Goal: Complete application form

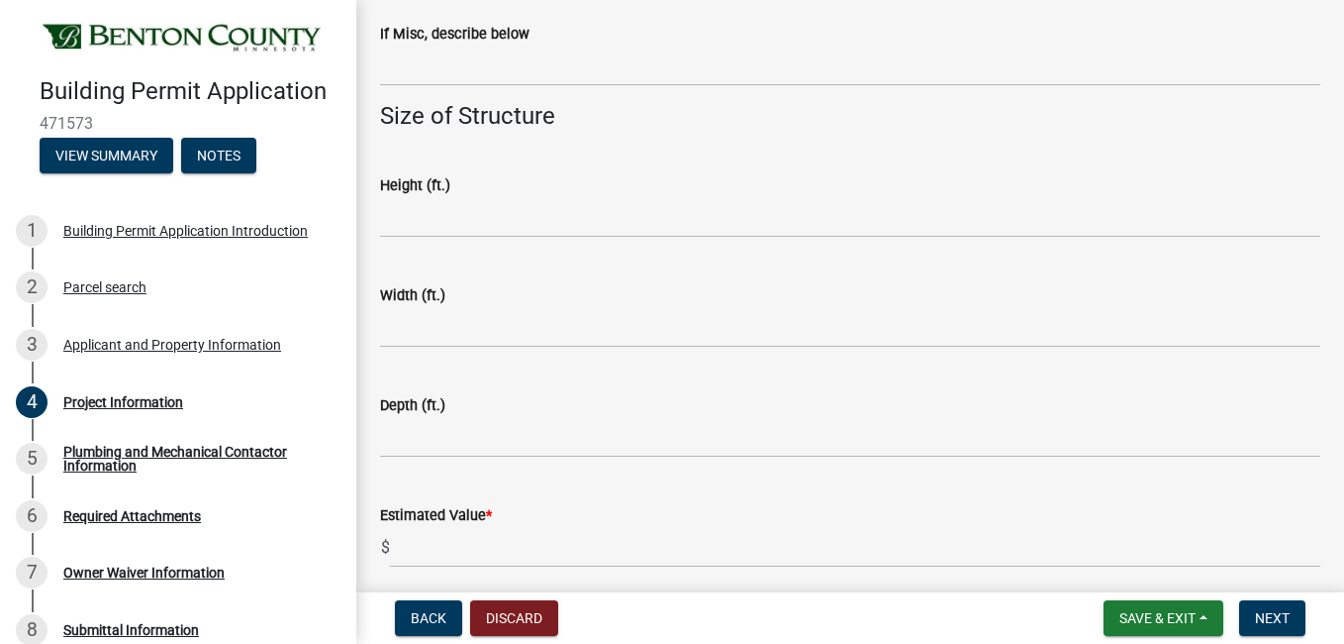
scroll to position [1207, 0]
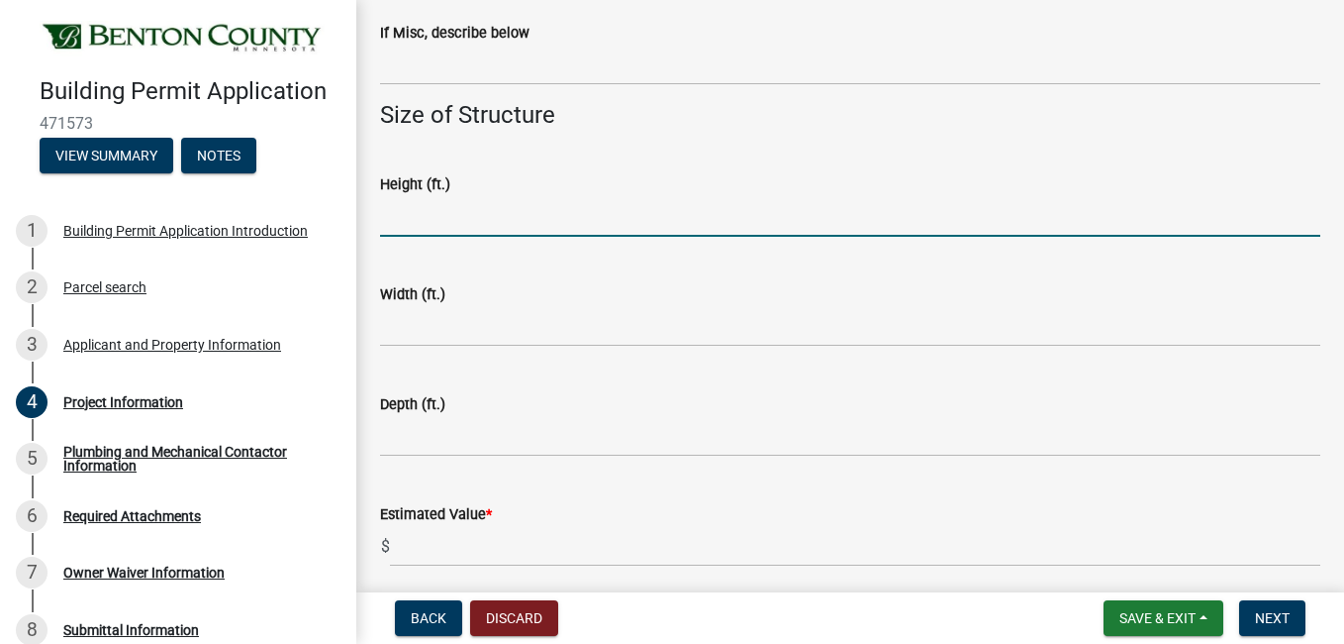
click at [602, 208] on input "text" at bounding box center [850, 216] width 941 height 41
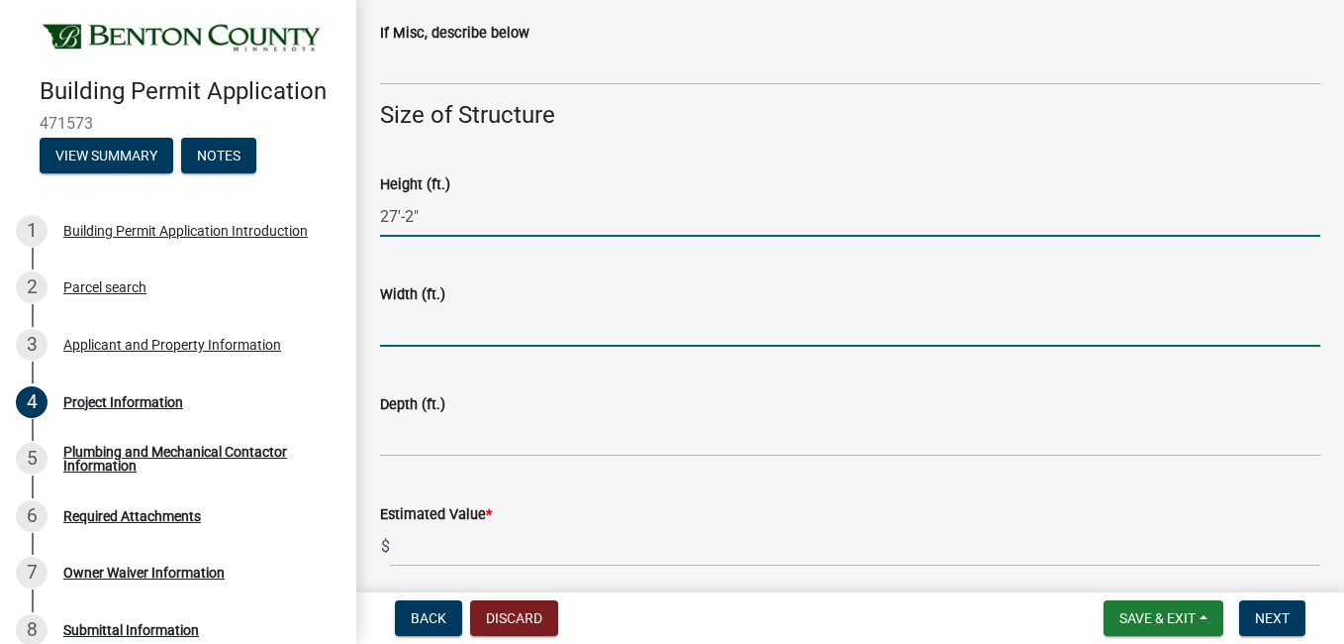
type input "-272"
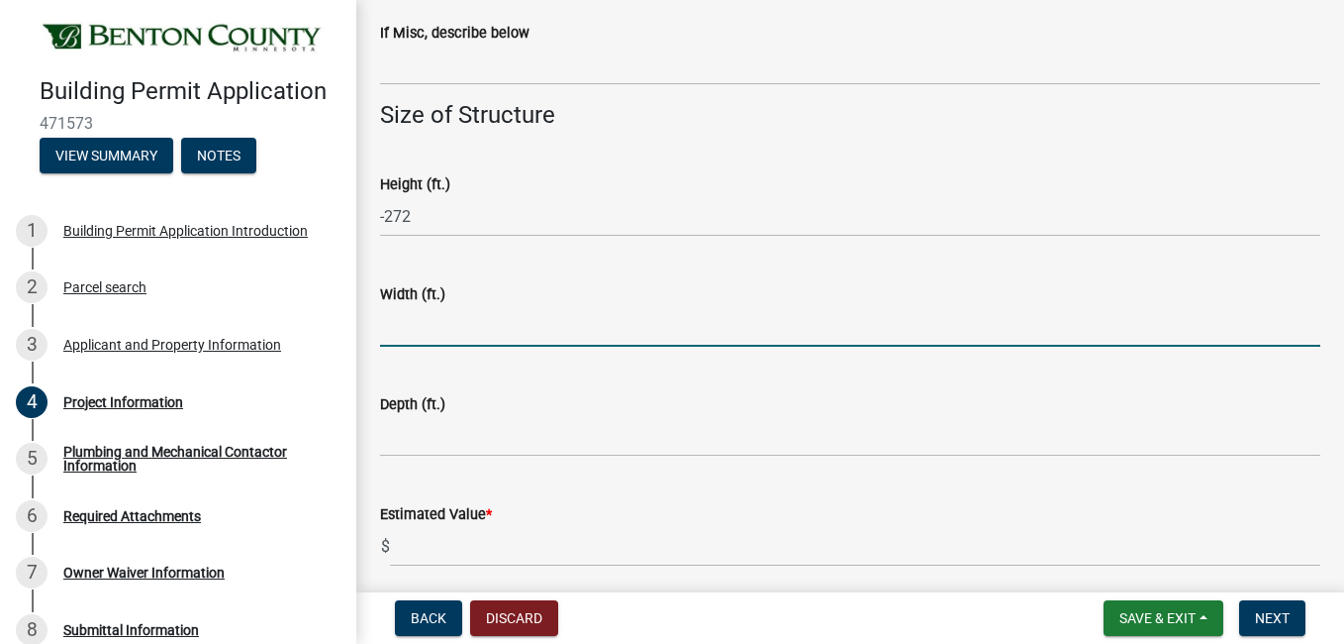
click at [423, 339] on input "text" at bounding box center [850, 326] width 941 height 41
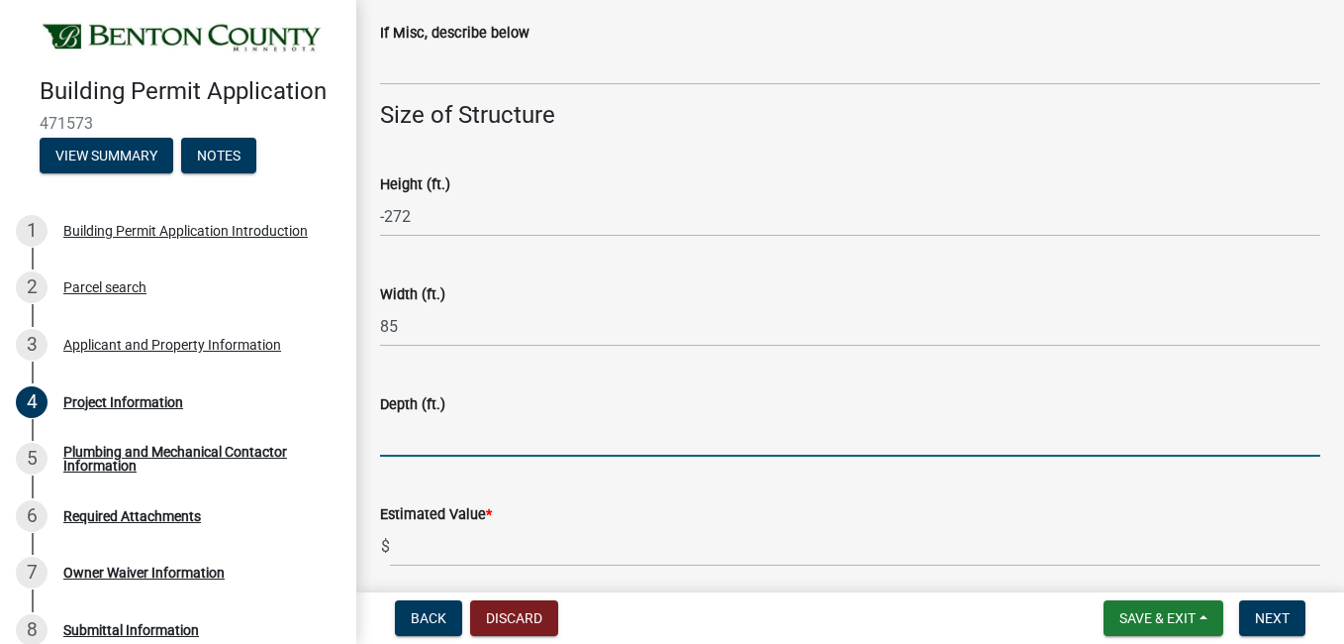
click at [447, 438] on input "text" at bounding box center [850, 436] width 941 height 41
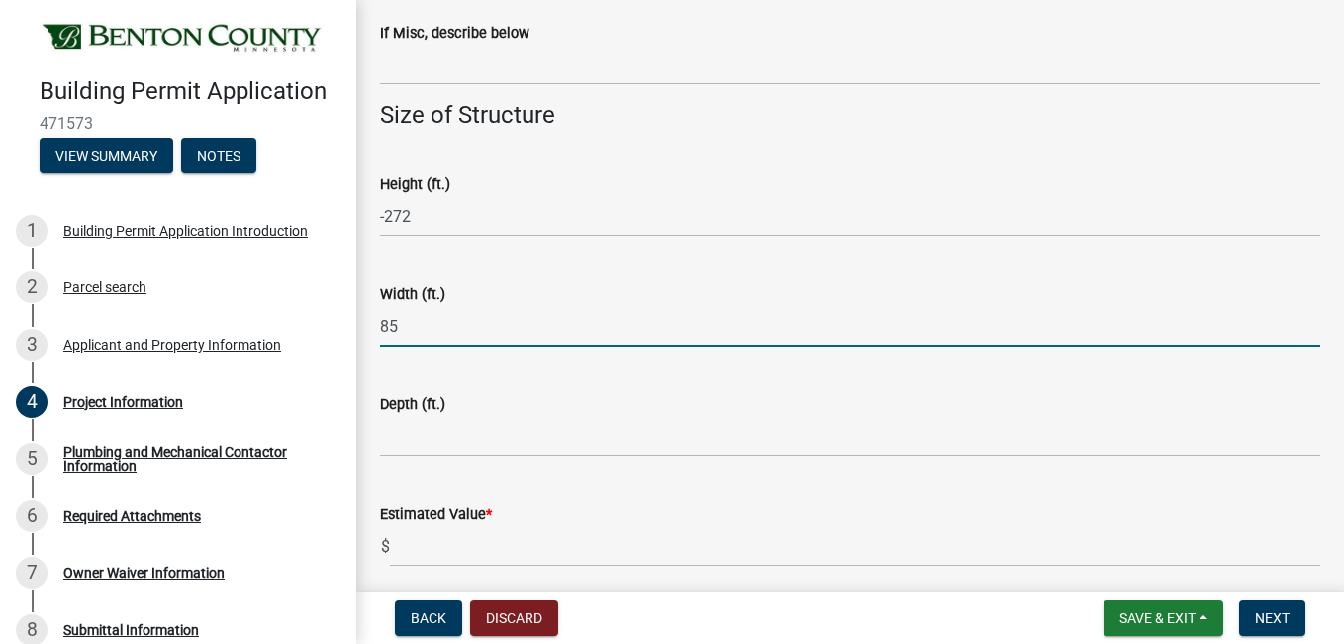
click at [399, 316] on input "85" at bounding box center [850, 326] width 941 height 41
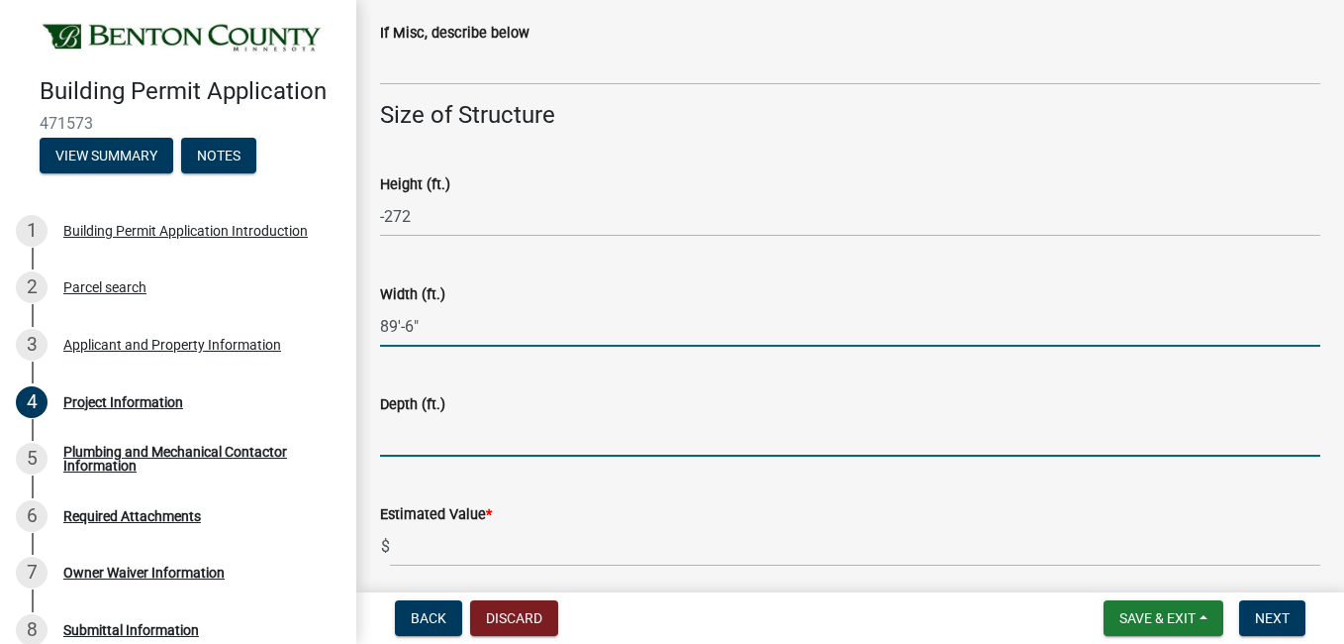
type input "-896"
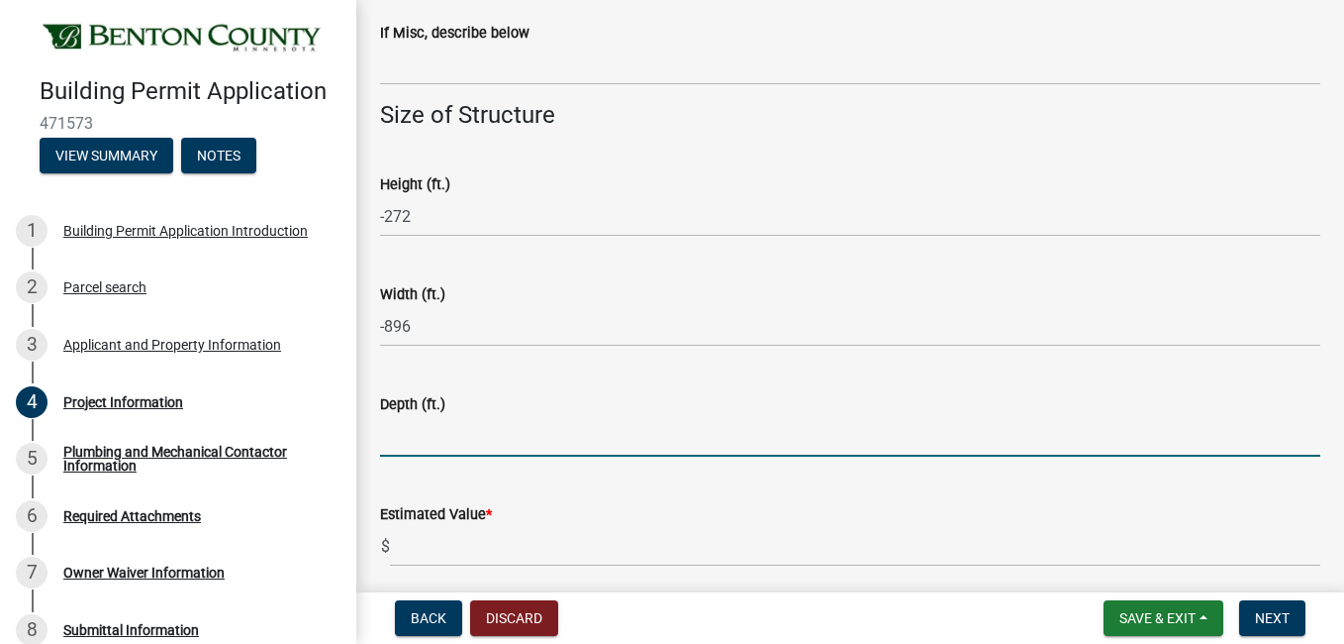
click at [435, 437] on input "text" at bounding box center [850, 436] width 941 height 41
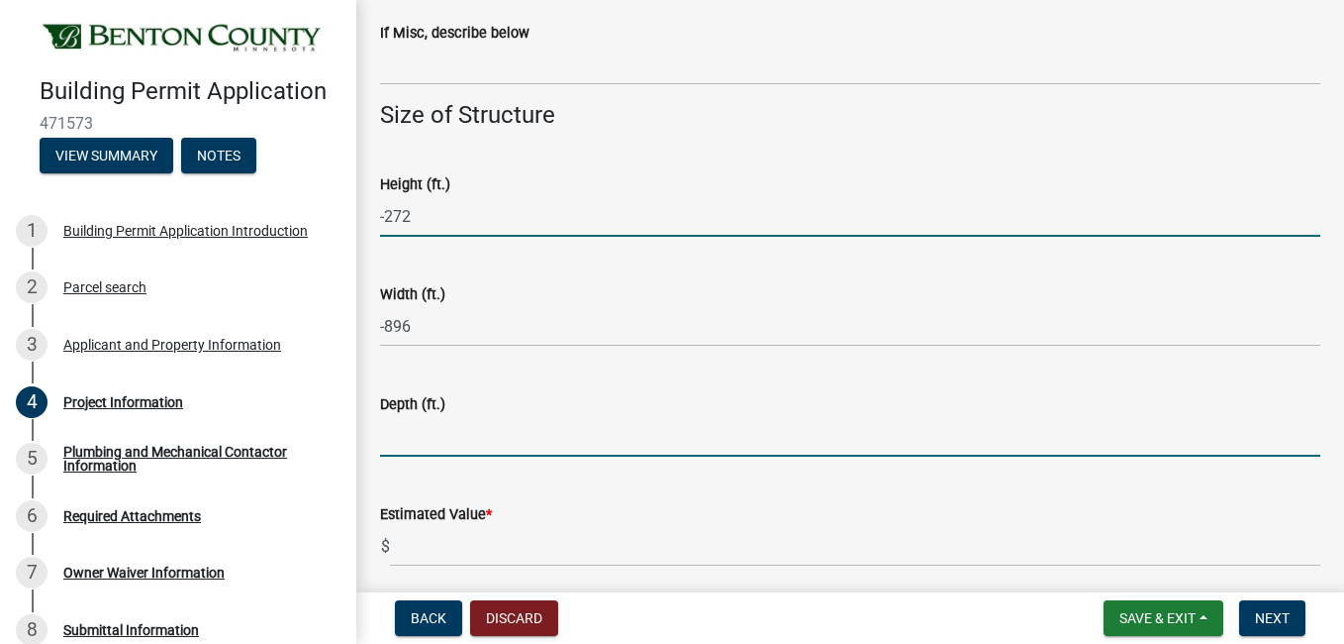
click at [419, 222] on input "-272" at bounding box center [850, 216] width 941 height 41
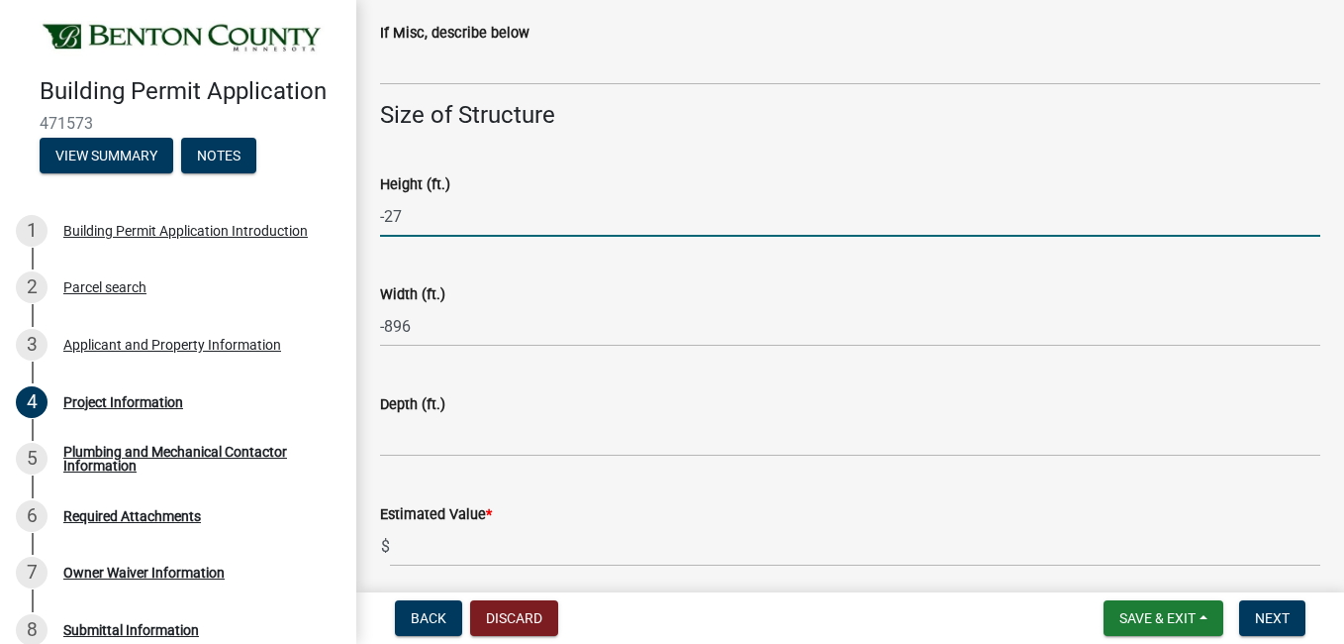
drag, startPoint x: 416, startPoint y: 323, endPoint x: 683, endPoint y: 226, distance: 284.4
click at [683, 226] on input "-27" at bounding box center [850, 216] width 941 height 41
click at [383, 220] on input "-27" at bounding box center [850, 216] width 941 height 41
type input "27"
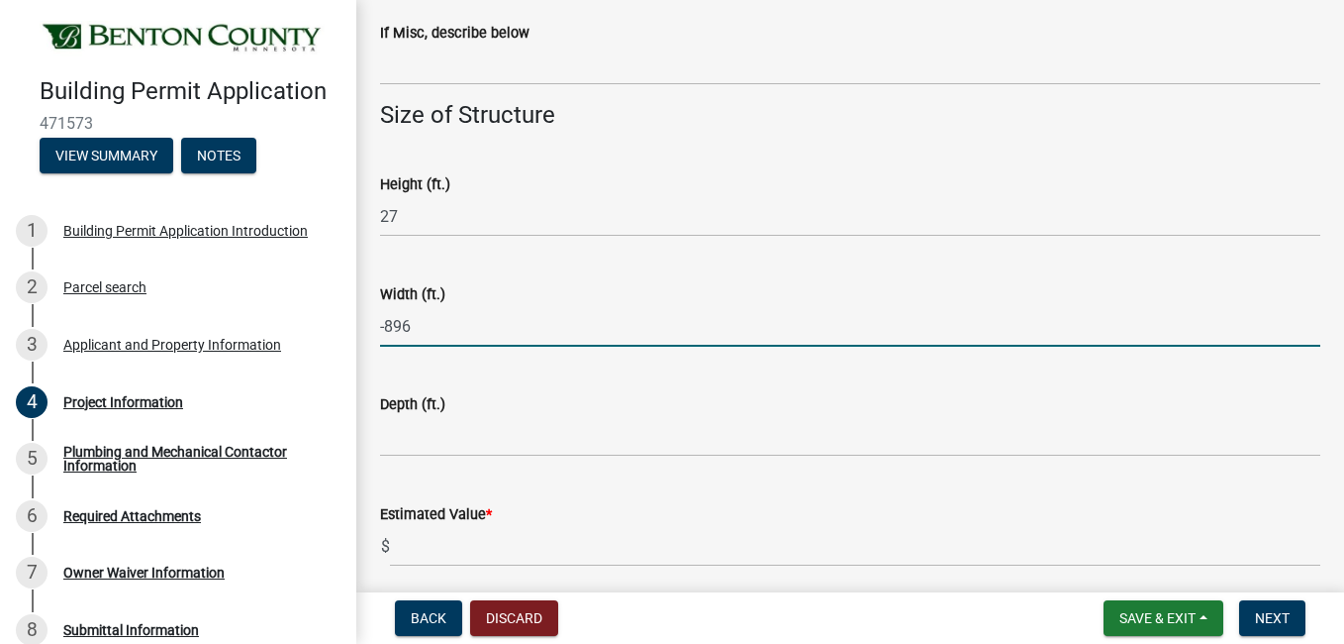
click at [453, 330] on input "-896" at bounding box center [850, 326] width 941 height 41
type input "-"
type input "89"
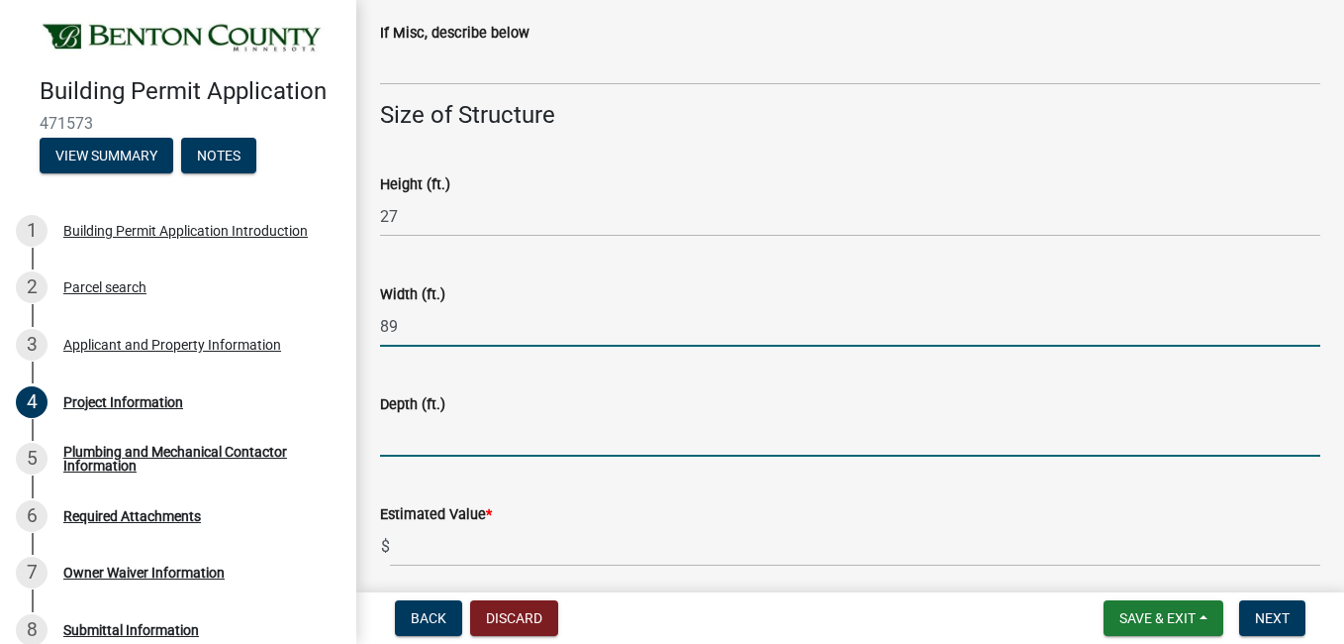
click at [438, 425] on input "text" at bounding box center [850, 436] width 941 height 41
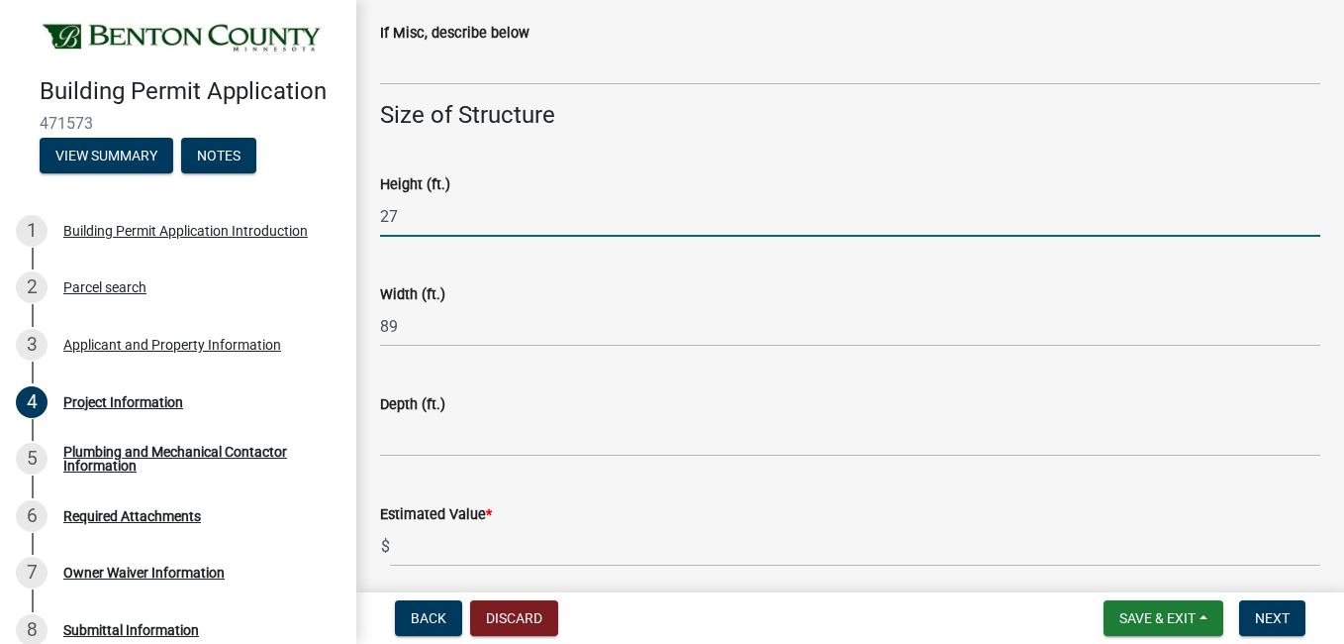
click at [407, 212] on input "27" at bounding box center [850, 216] width 941 height 41
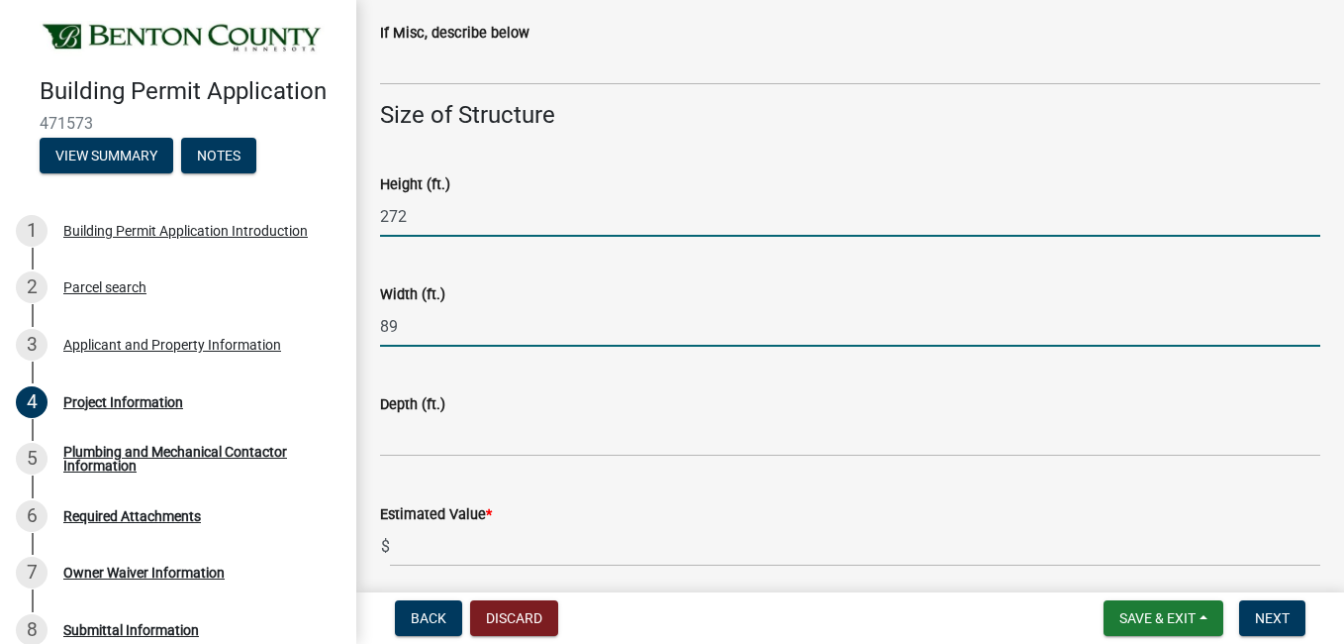
click at [432, 333] on input "89" at bounding box center [850, 326] width 941 height 41
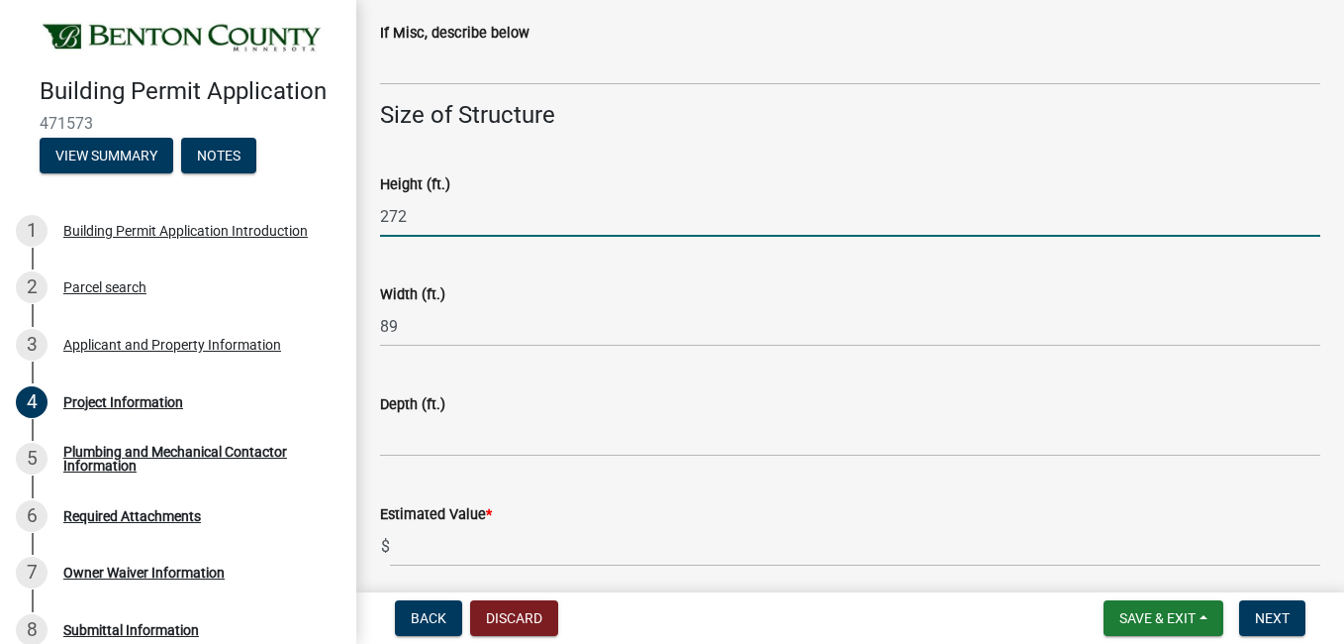
click at [416, 211] on input "272" at bounding box center [850, 216] width 941 height 41
type input "27"
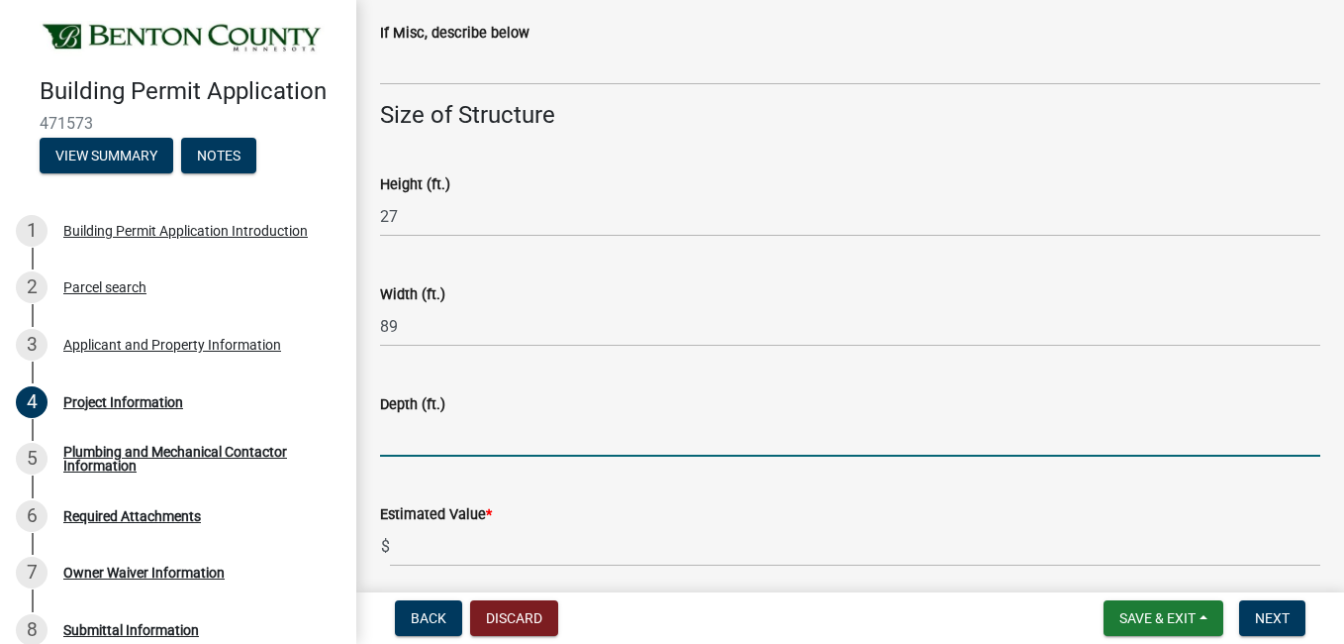
click at [420, 446] on input "text" at bounding box center [850, 436] width 941 height 41
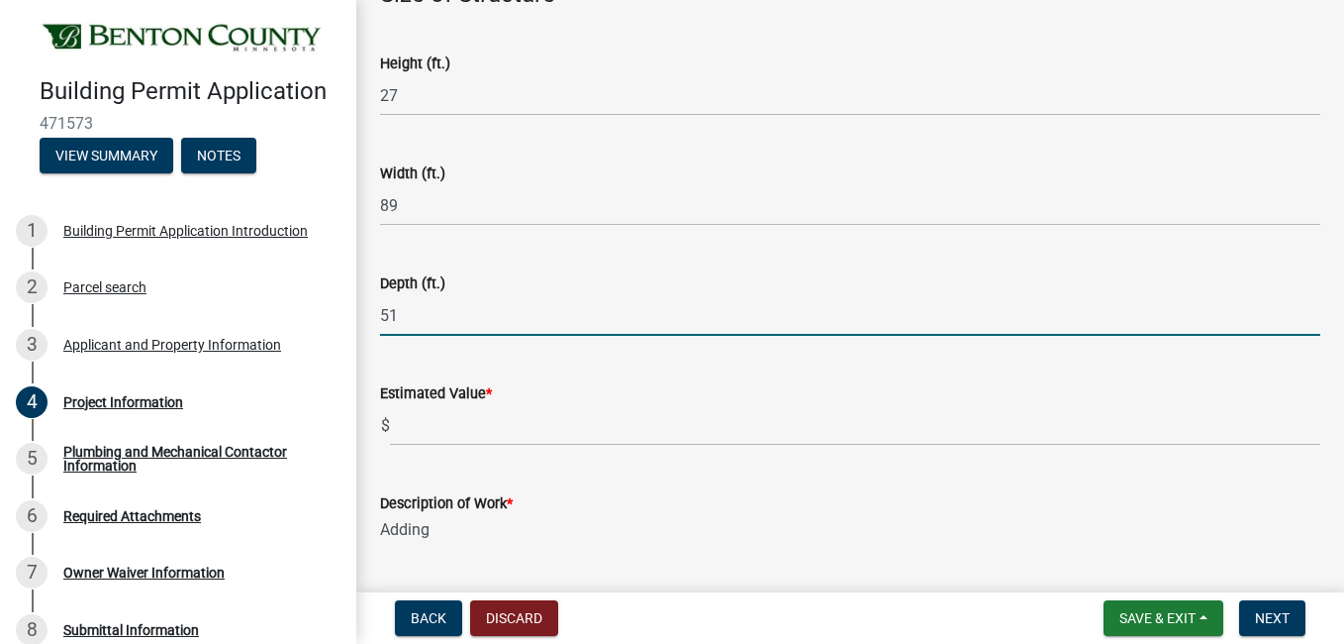
scroll to position [1365, 0]
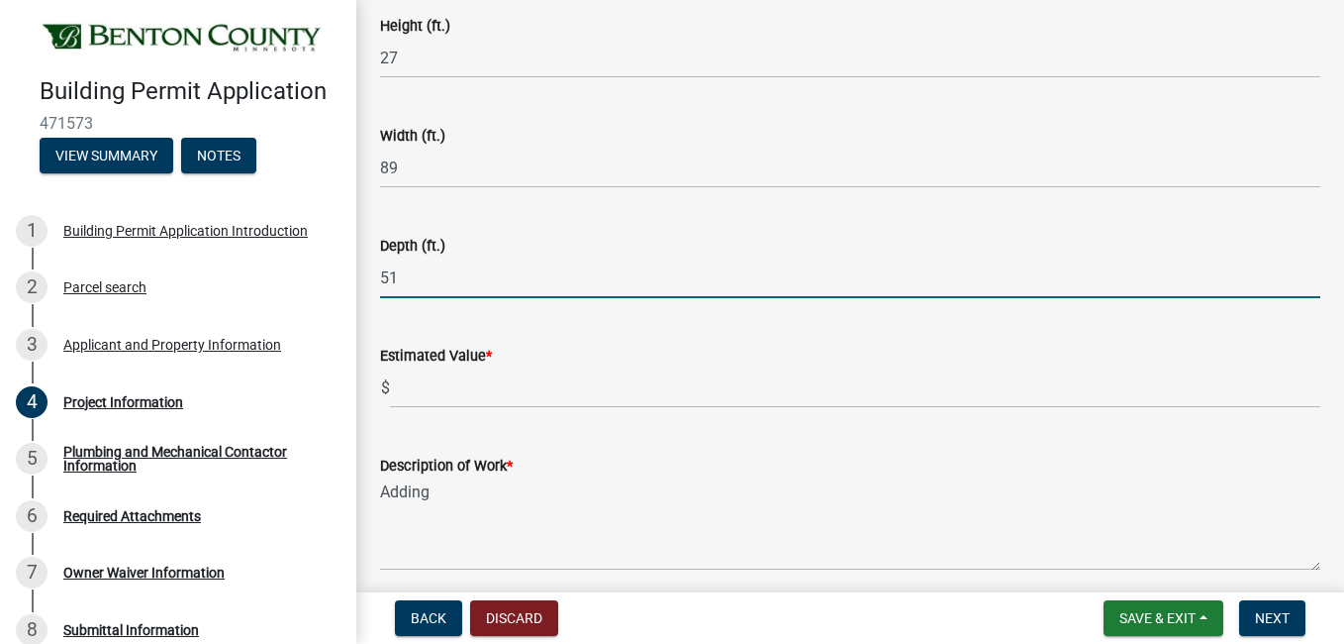
type input "51"
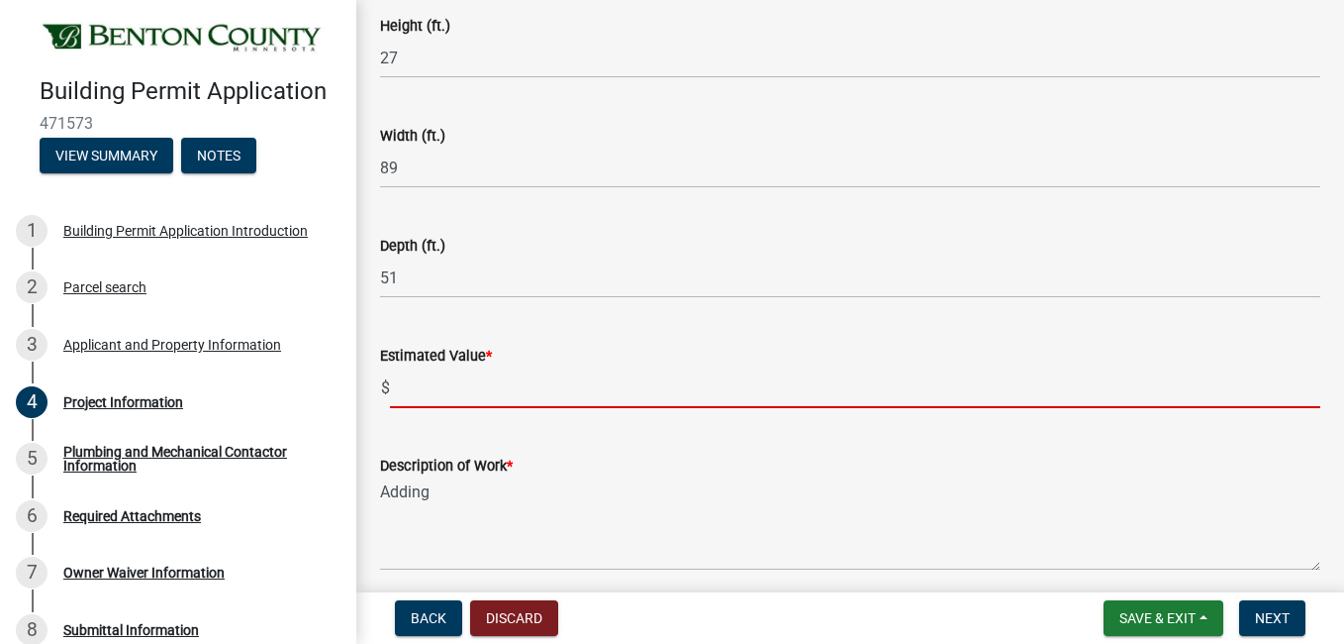
click at [409, 382] on input "text" at bounding box center [855, 387] width 931 height 41
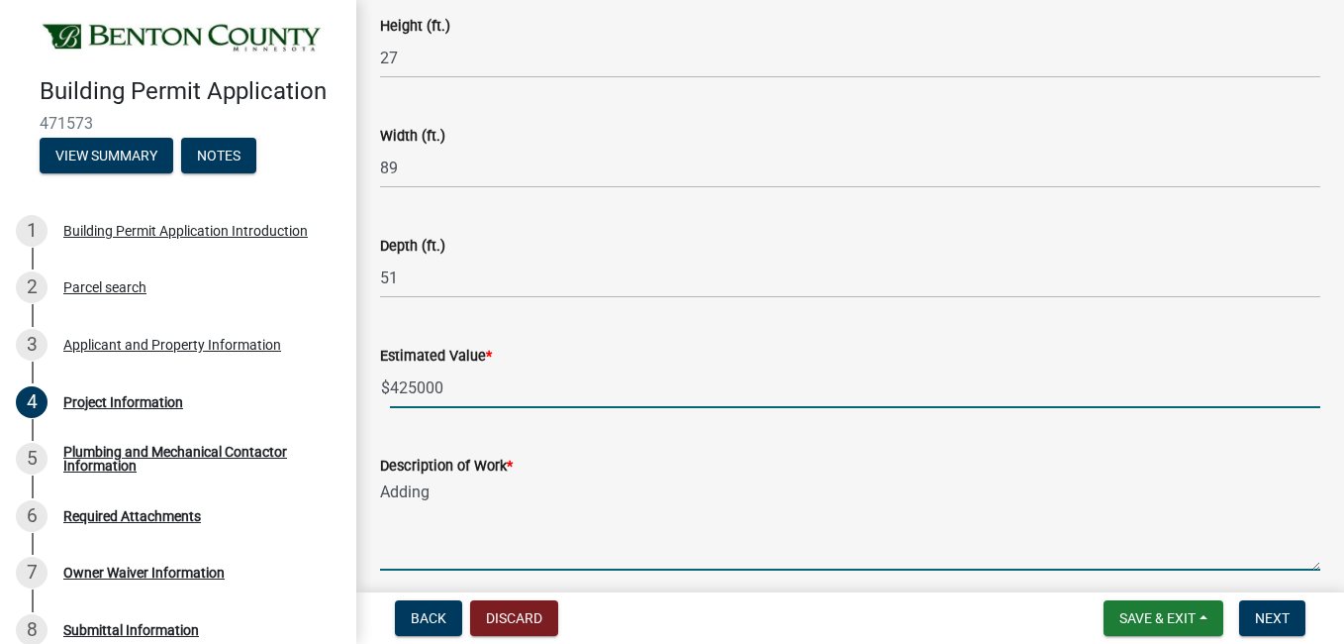
click at [446, 508] on textarea "Adding" at bounding box center [850, 523] width 941 height 93
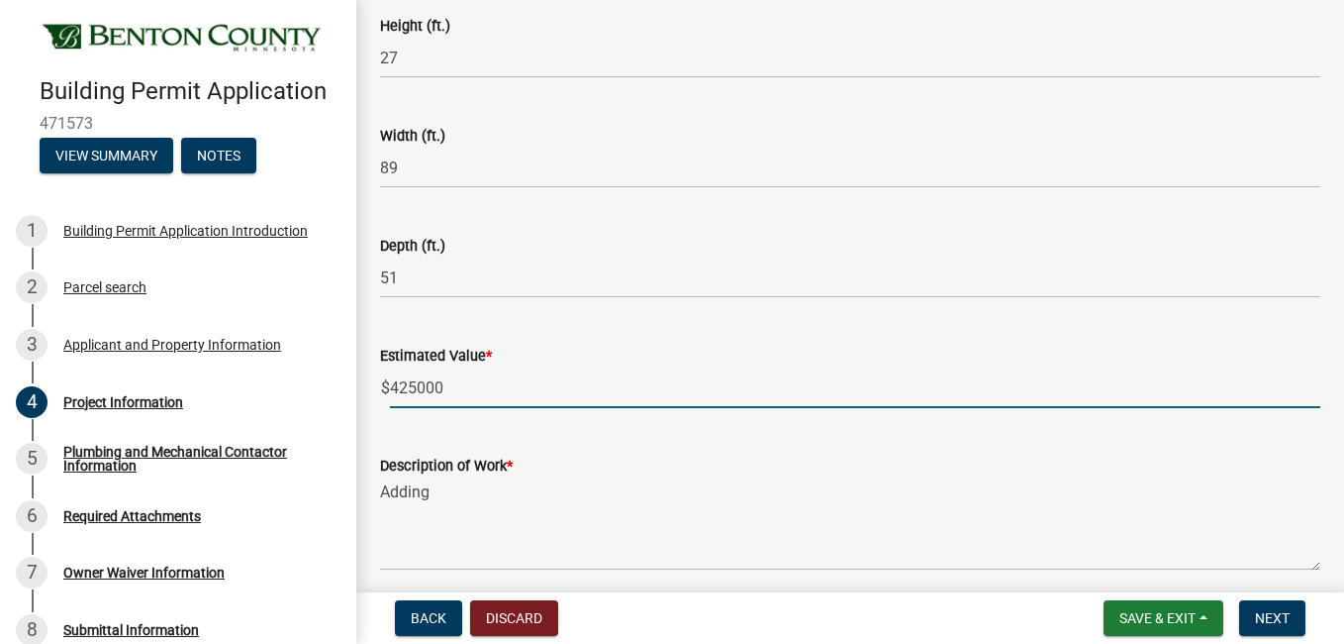
click at [413, 391] on input "425000" at bounding box center [855, 387] width 931 height 41
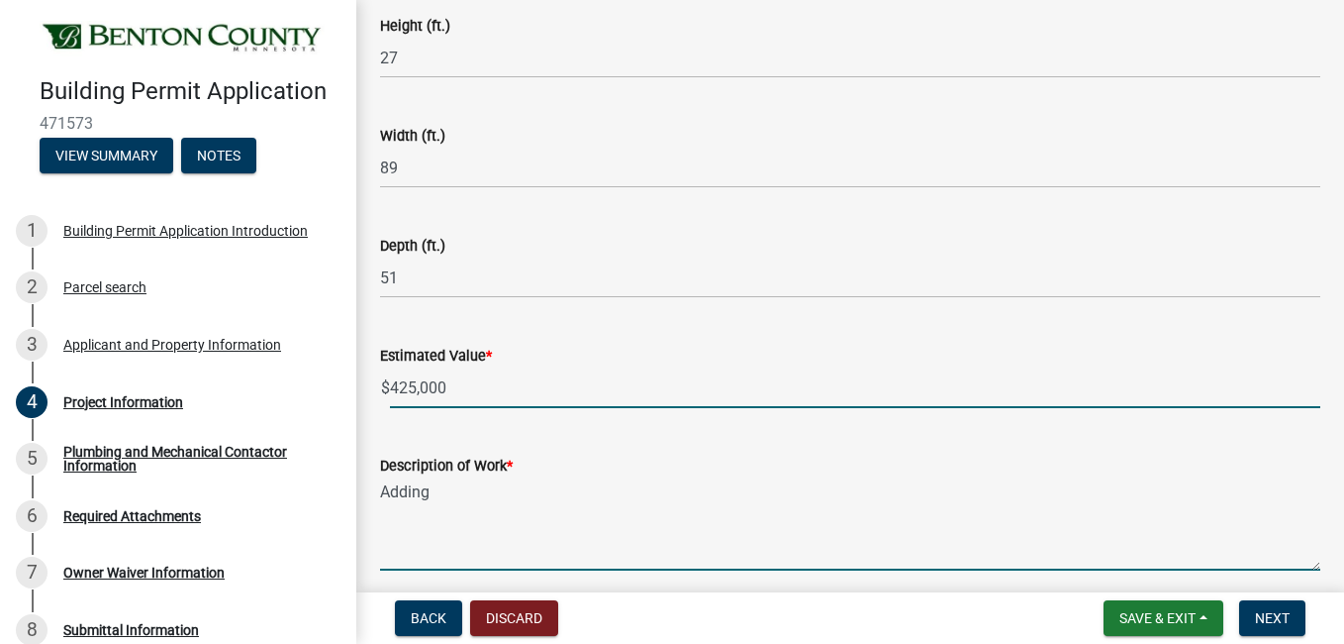
type input "425000"
click at [471, 502] on textarea "Adding" at bounding box center [850, 523] width 941 height 93
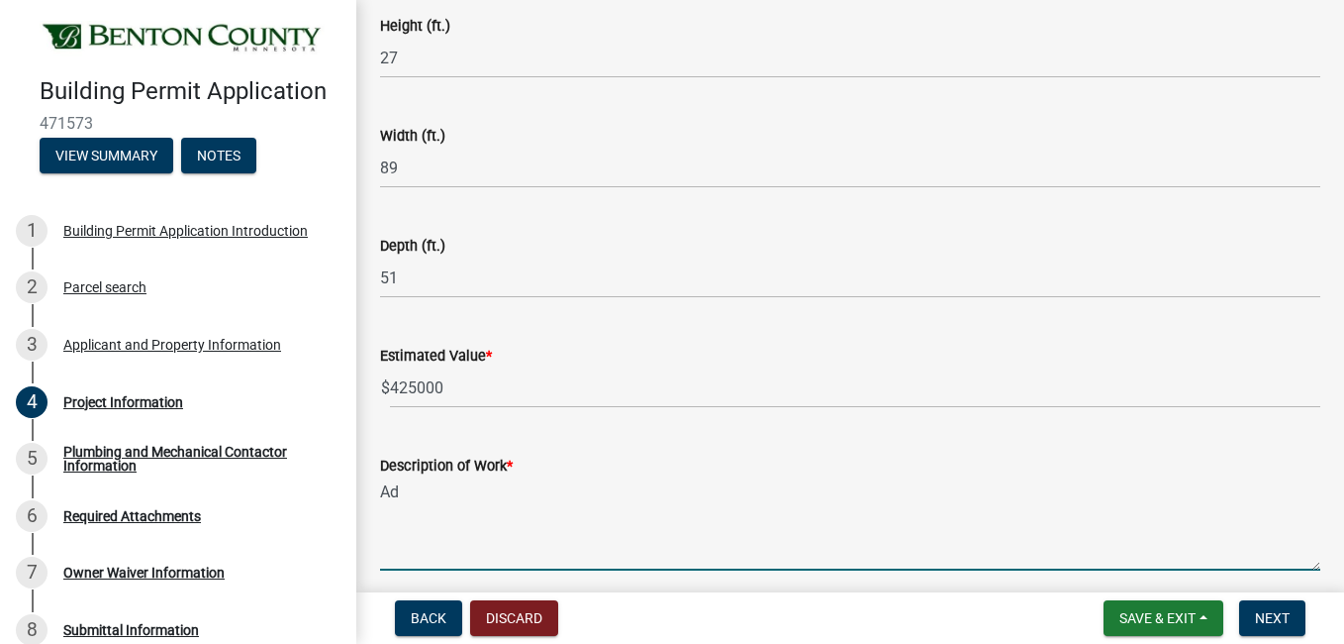
type textarea "A"
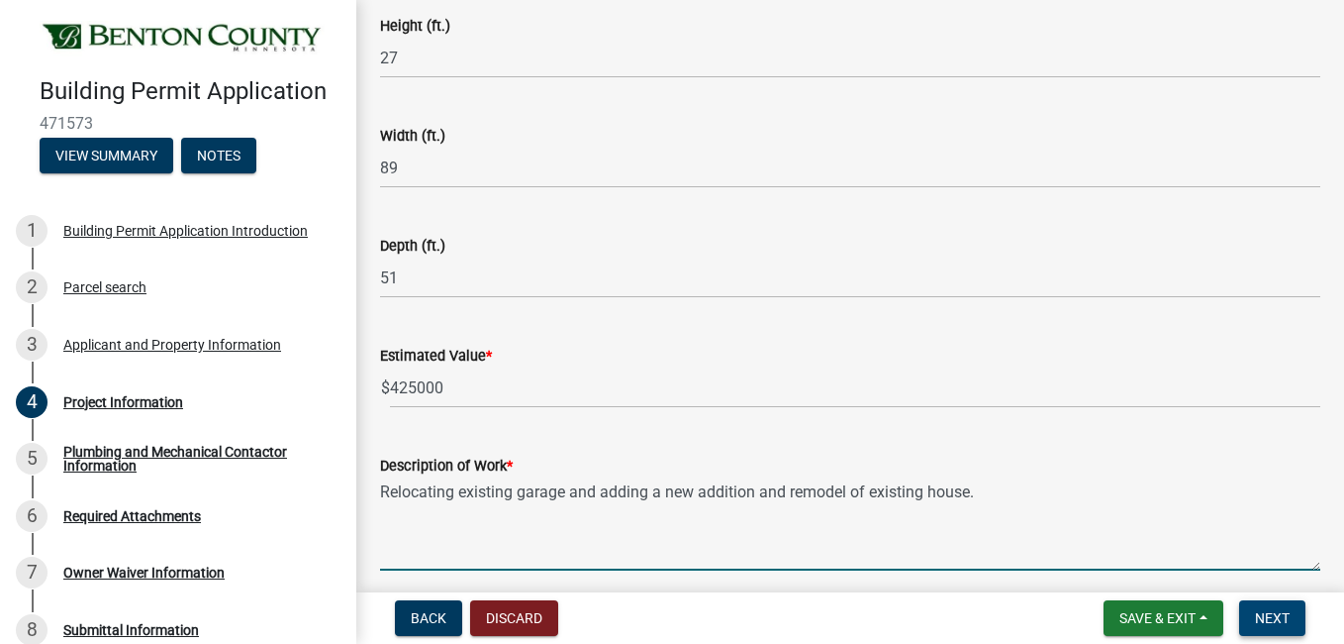
type textarea "Relocating existing garage and adding a new addition and remodel of existing ho…"
click at [1280, 629] on button "Next" at bounding box center [1273, 618] width 66 height 36
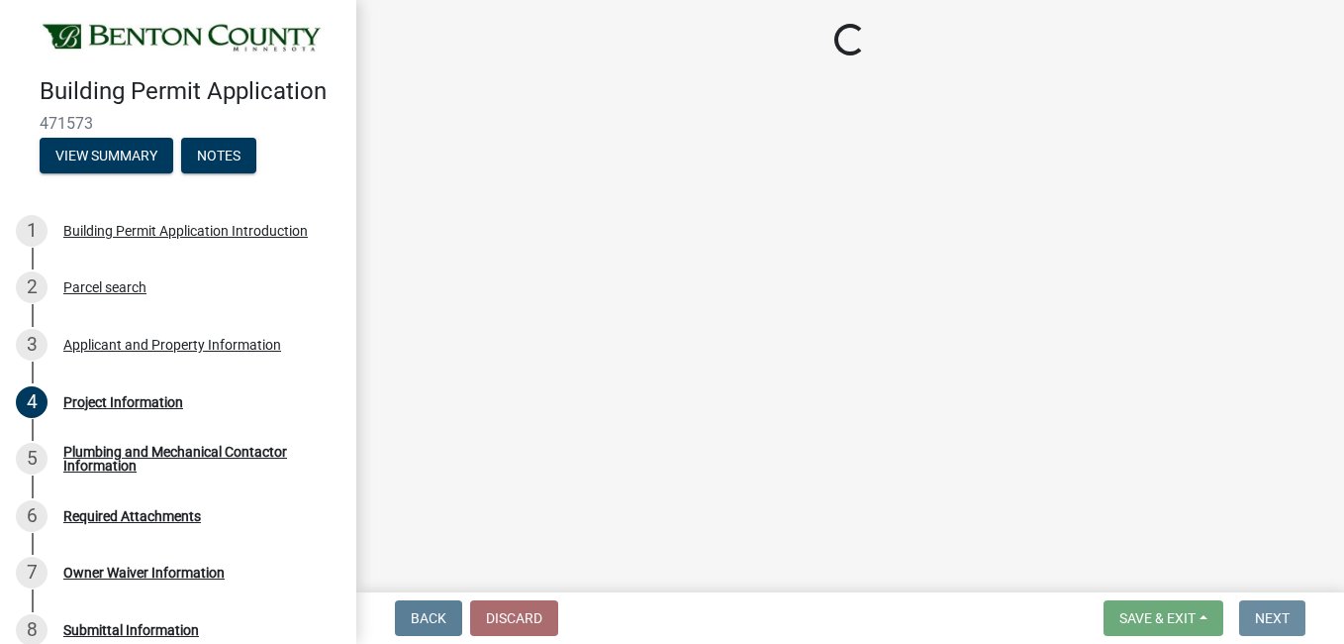
scroll to position [0, 0]
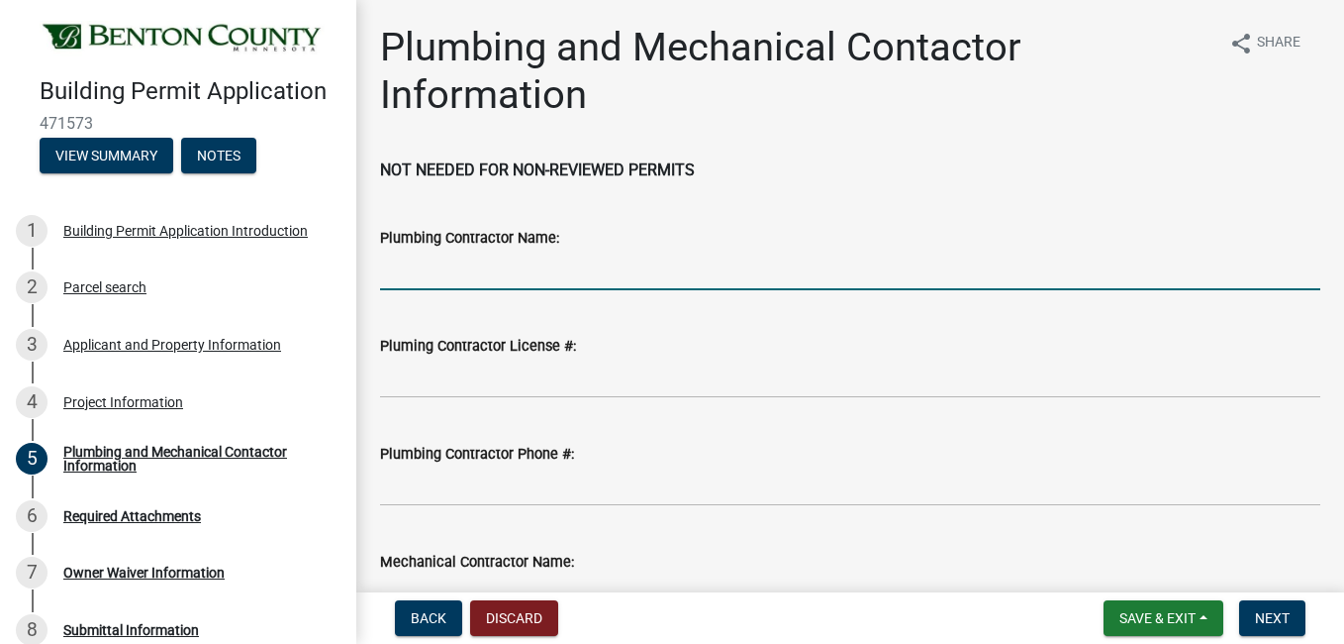
click at [569, 274] on input "Plumbing Contractor Name:" at bounding box center [850, 269] width 941 height 41
type input "[PERSON_NAME]"
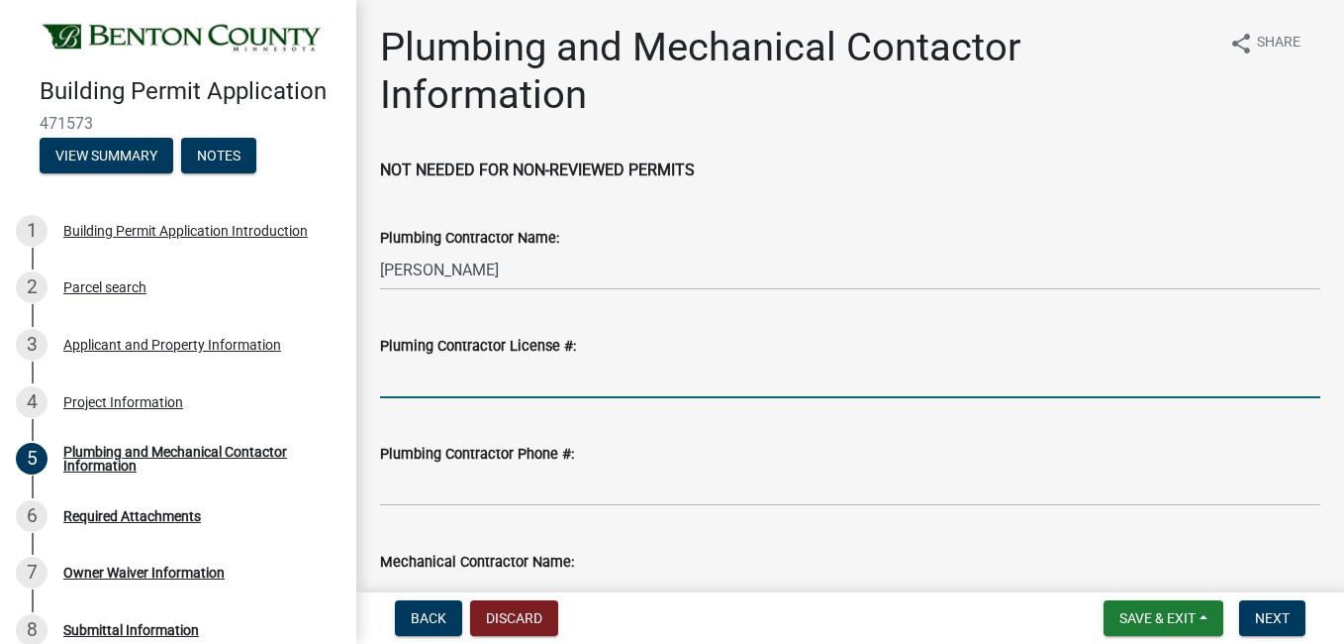
click at [496, 382] on input "Pluming Contractor License #:" at bounding box center [850, 377] width 941 height 41
type input "PM066279"
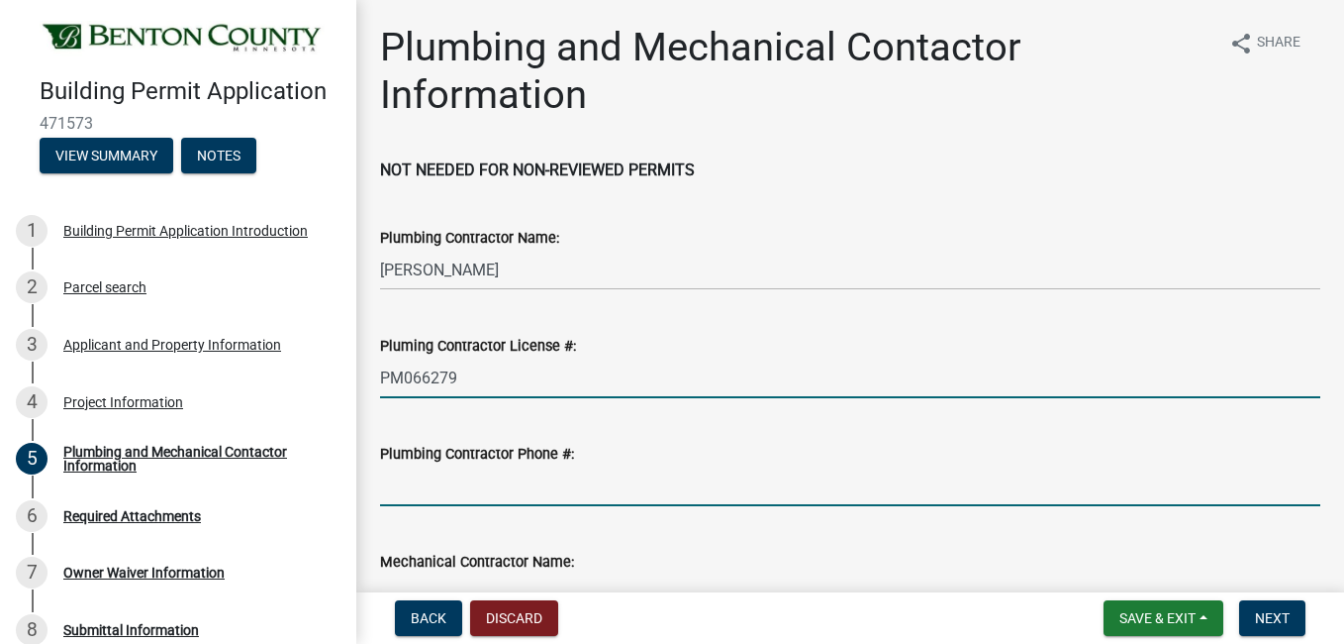
click at [456, 485] on input "Plumbing Contractor Phone #:" at bounding box center [850, 485] width 941 height 41
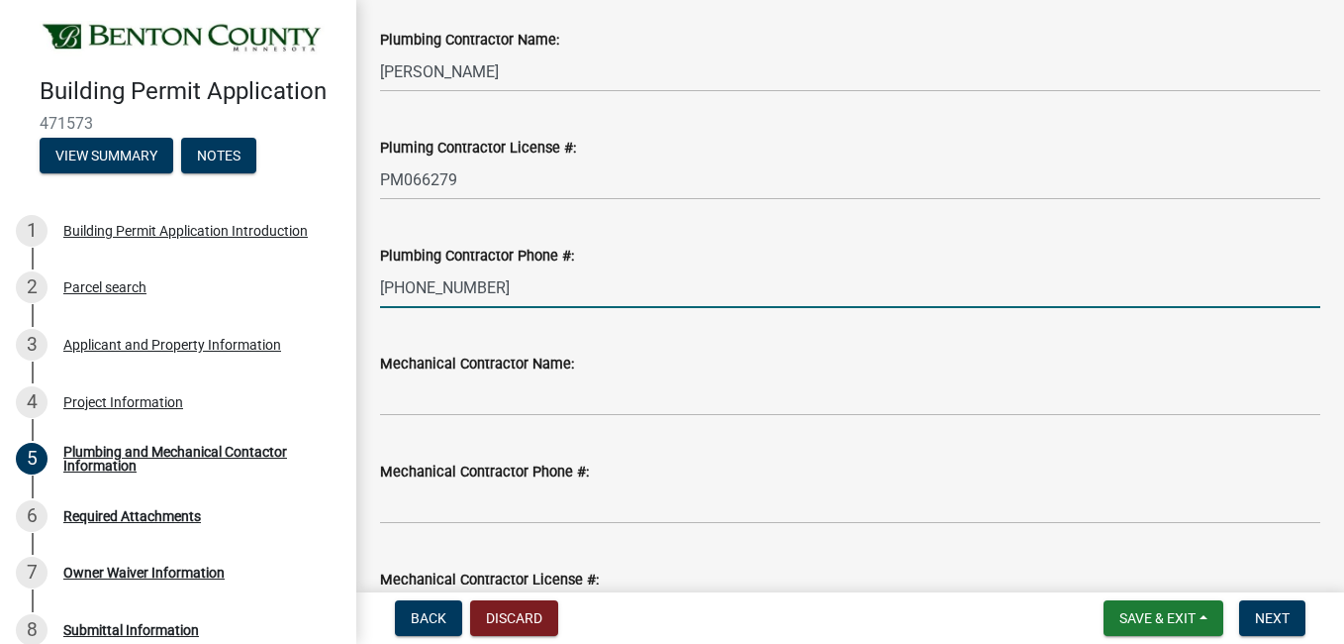
scroll to position [277, 0]
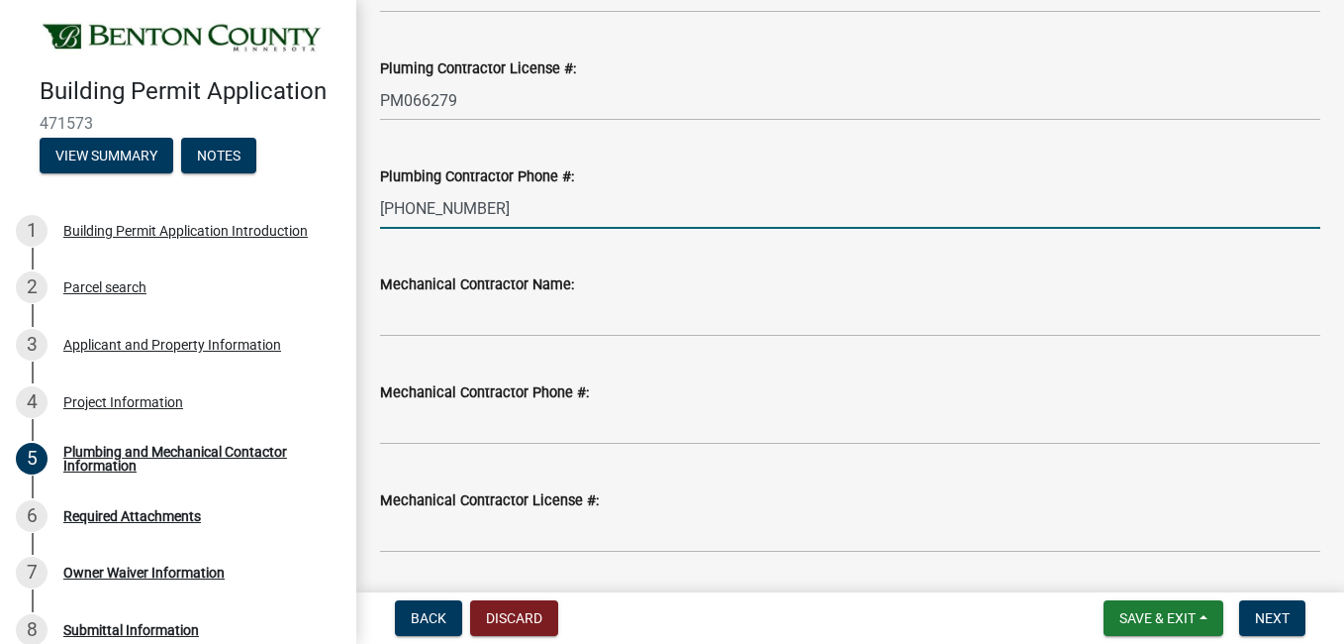
type input "[PHONE_NUMBER]"
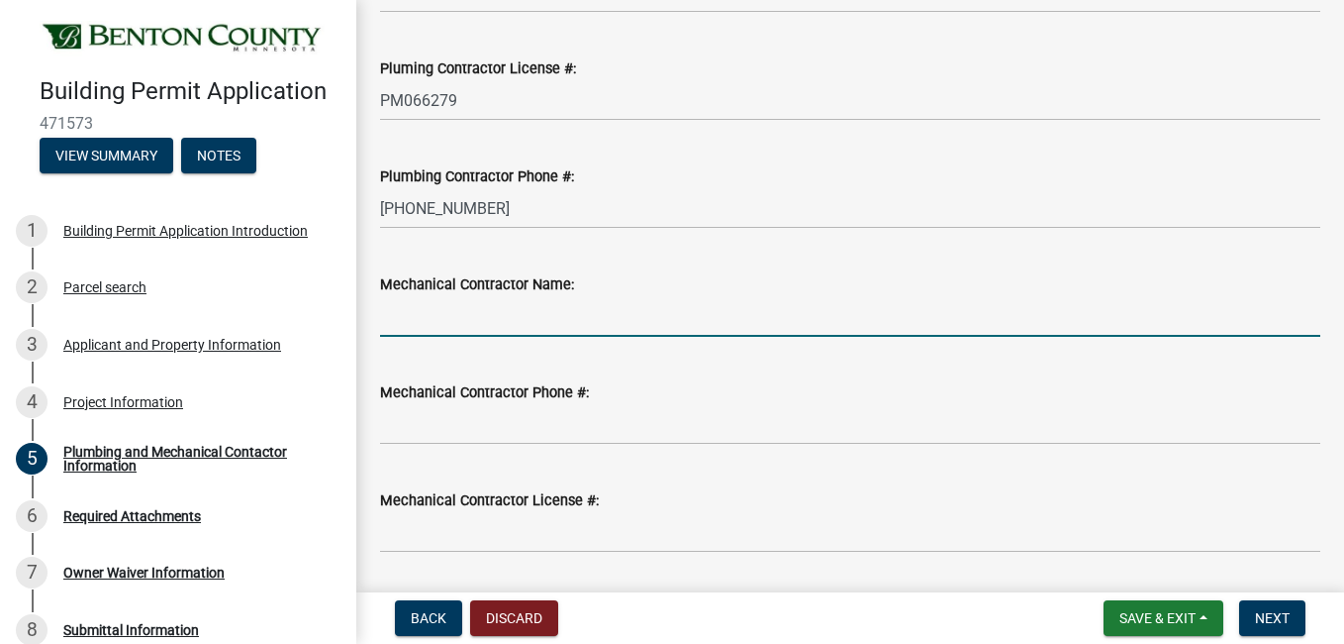
click at [494, 322] on input "Mechanical Contractor Name:" at bounding box center [850, 316] width 941 height 41
type input "Petron Plumbing and Heating"
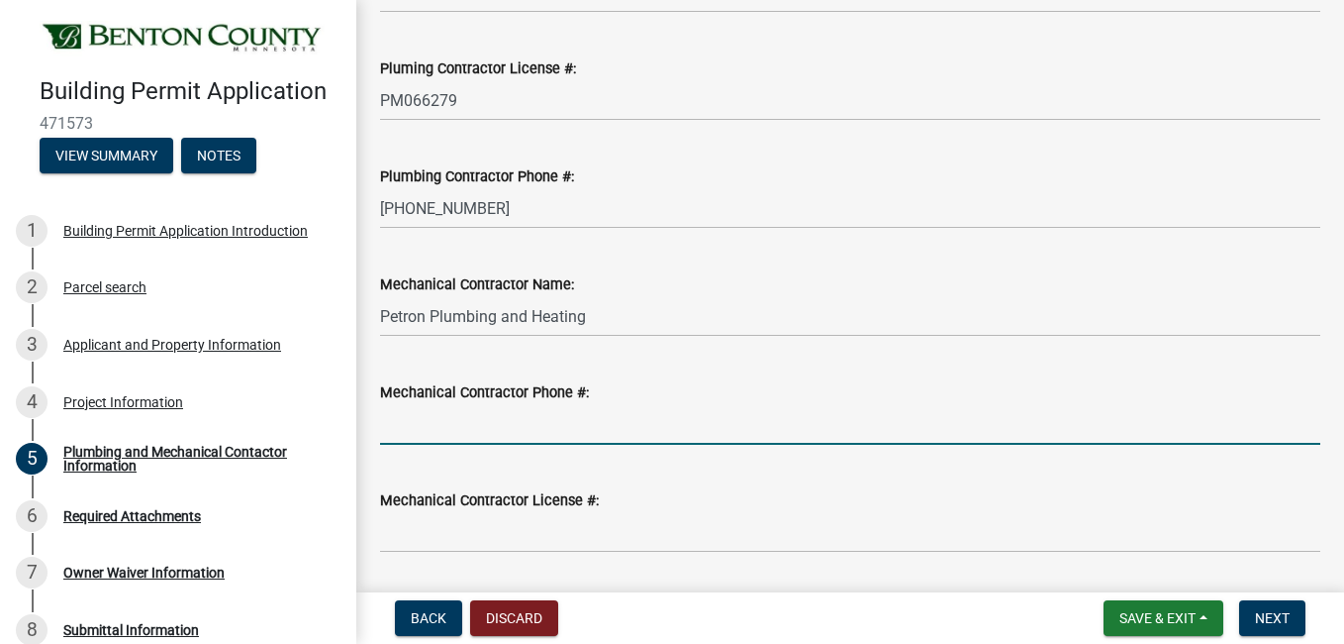
click at [492, 428] on input "Mechanical Contractor Phone #:" at bounding box center [850, 424] width 941 height 41
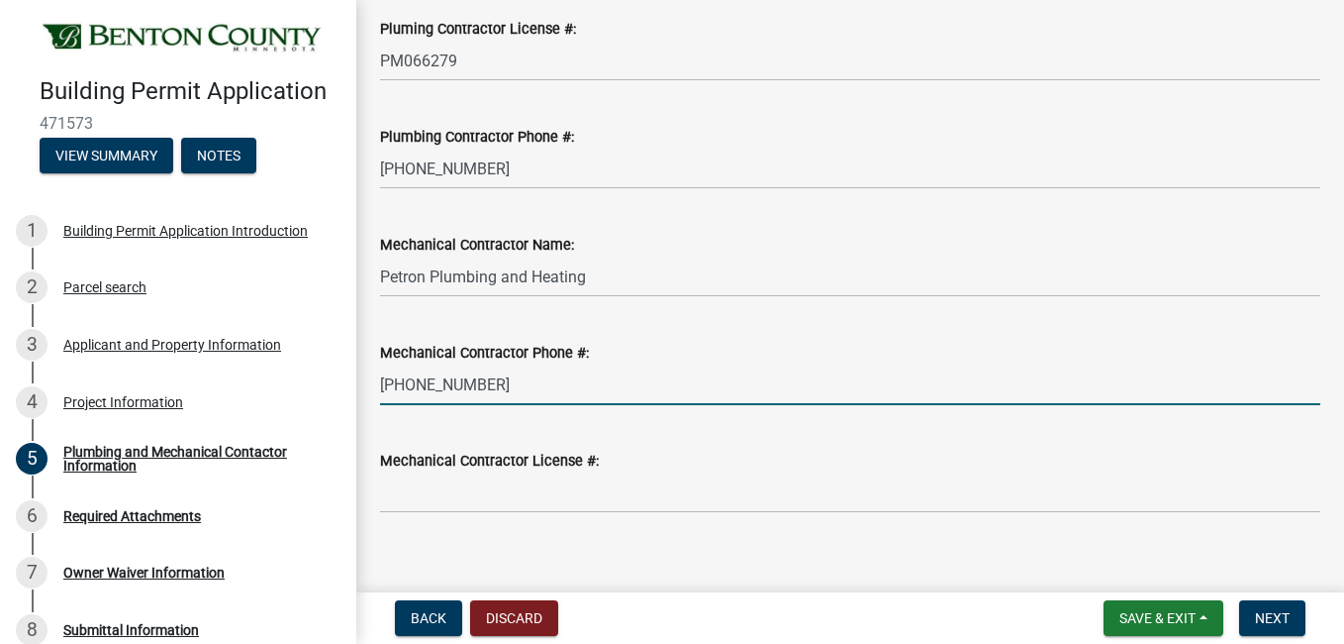
scroll to position [339, 0]
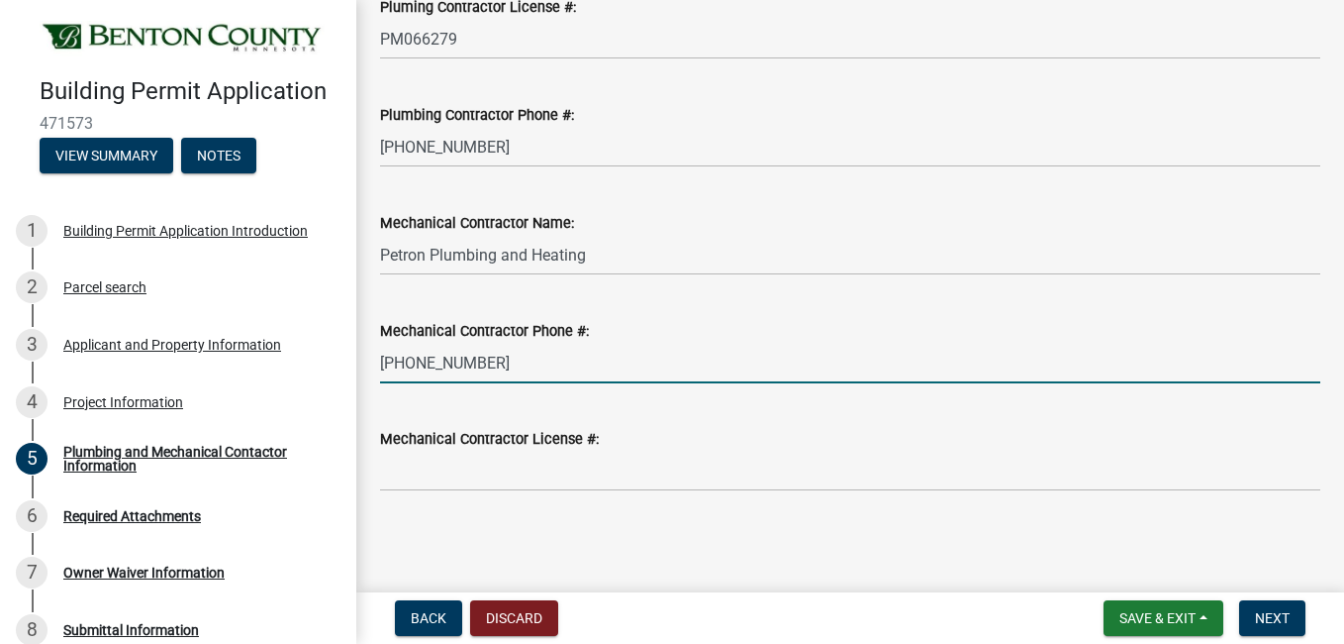
type input "[PHONE_NUMBER]"
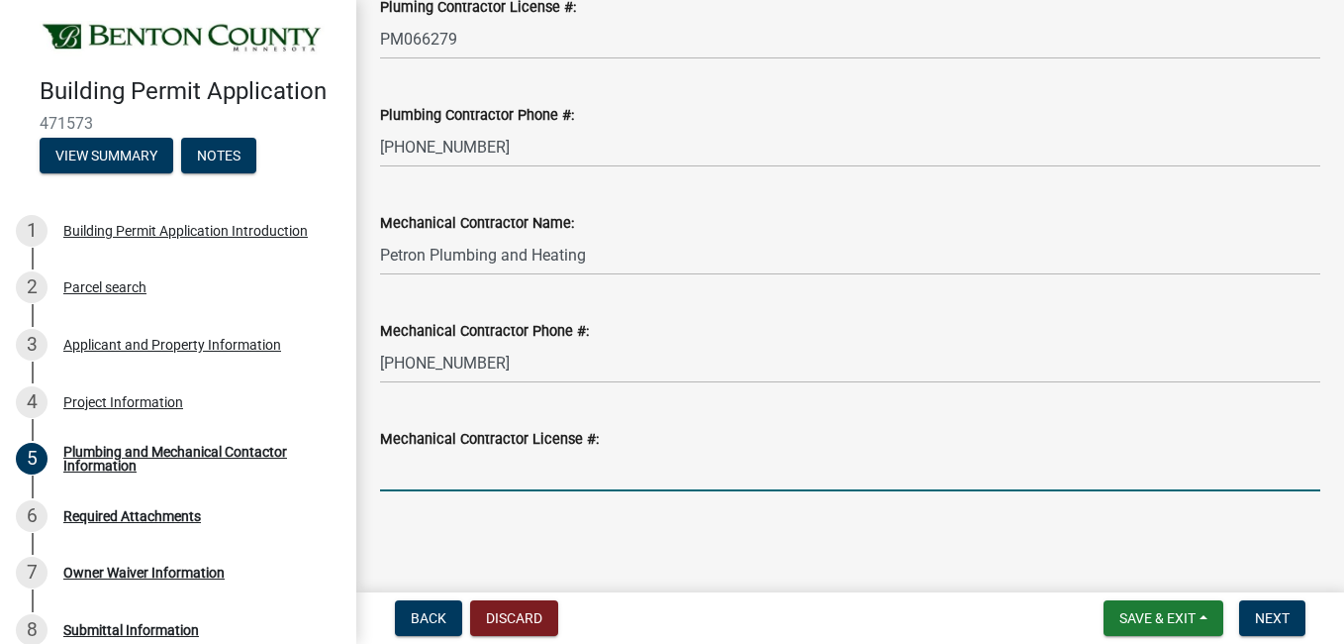
click at [752, 474] on input "Mechanical Contractor License #:" at bounding box center [850, 470] width 941 height 41
click at [601, 461] on input "Mechanical Contractor License #:" at bounding box center [850, 470] width 941 height 41
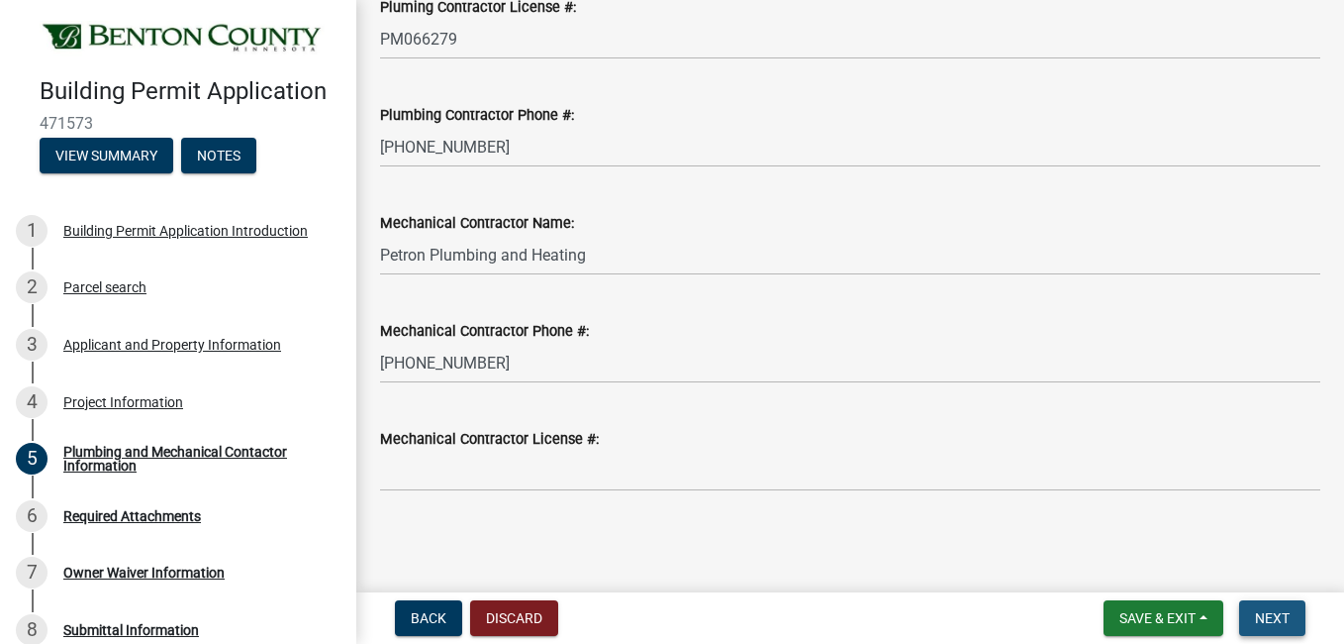
click at [1273, 610] on span "Next" at bounding box center [1272, 618] width 35 height 16
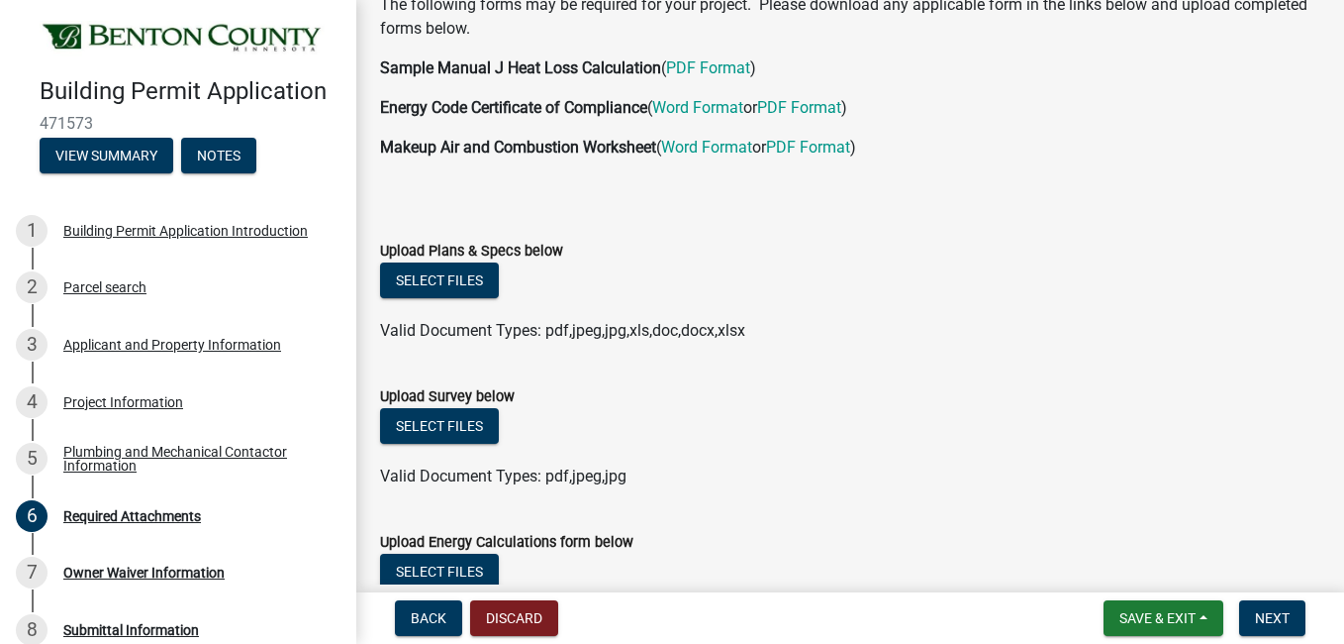
scroll to position [25, 0]
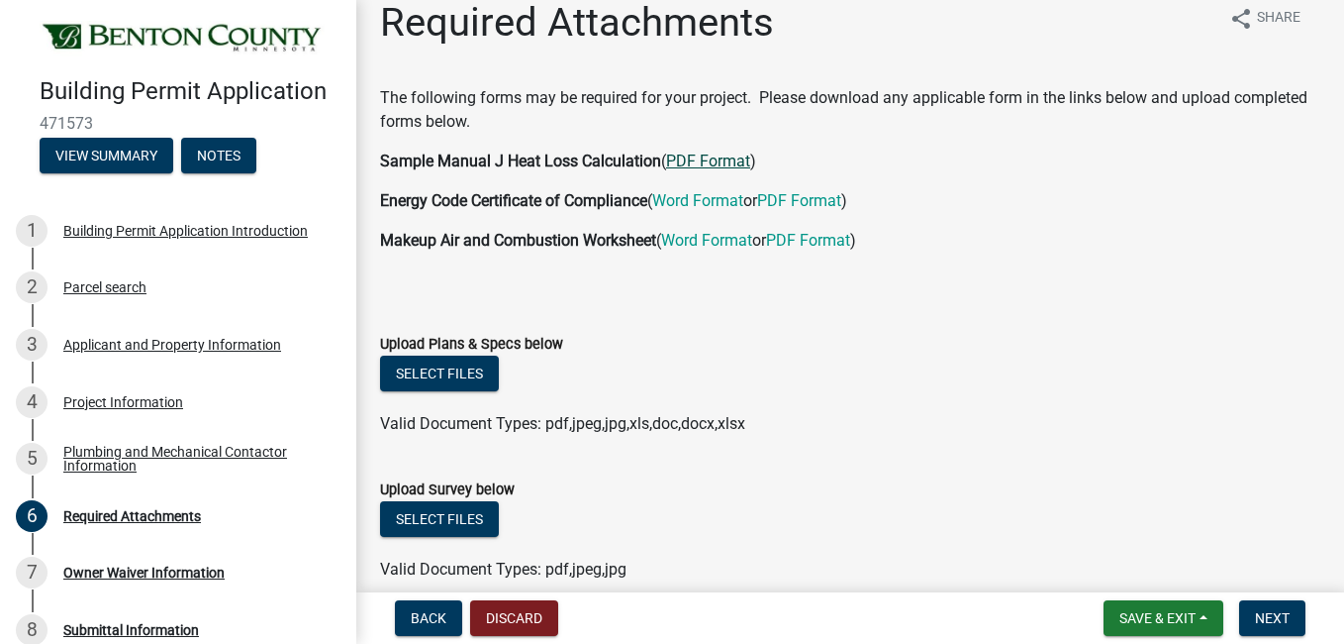
click at [713, 159] on link "PDF Format" at bounding box center [708, 160] width 84 height 19
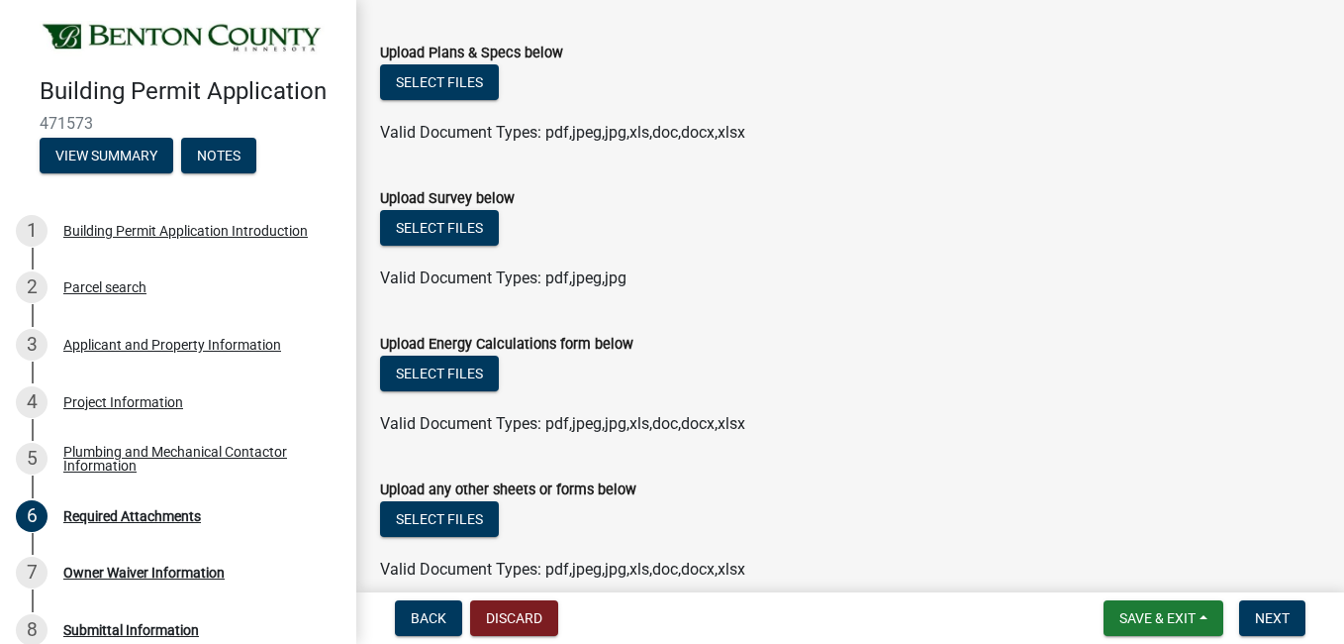
scroll to position [408, 0]
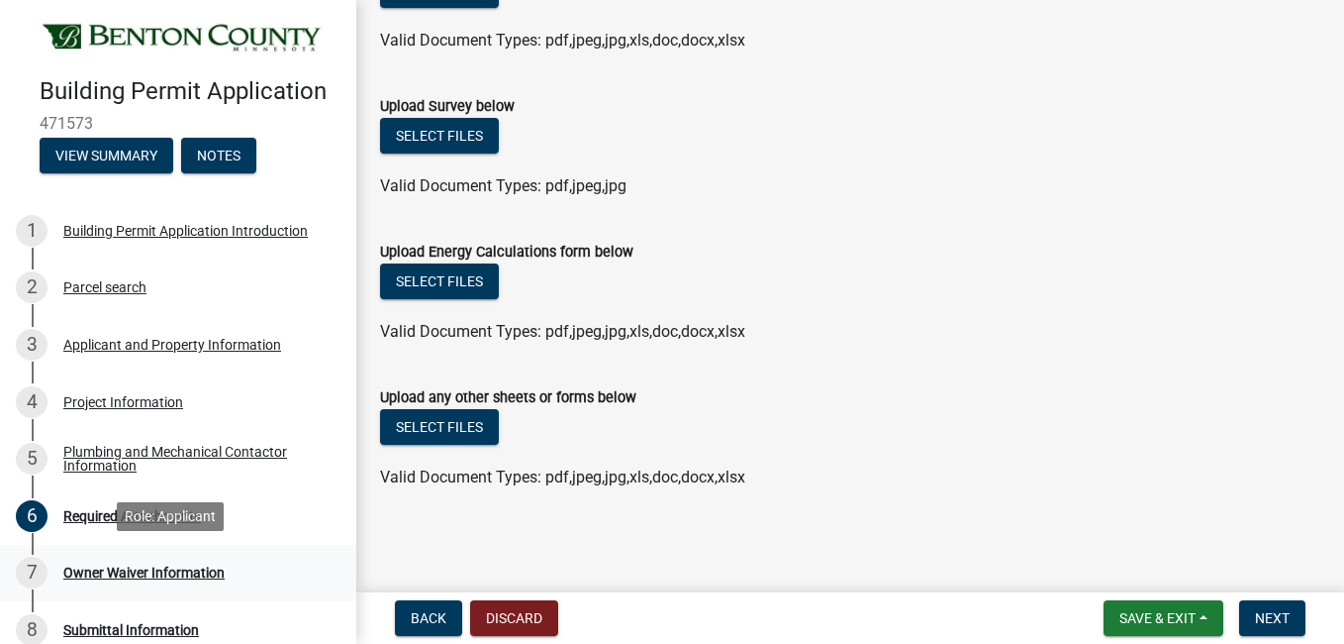
click at [166, 565] on div "Owner Waiver Information" at bounding box center [143, 572] width 161 height 14
click at [1262, 620] on span "Next" at bounding box center [1272, 618] width 35 height 16
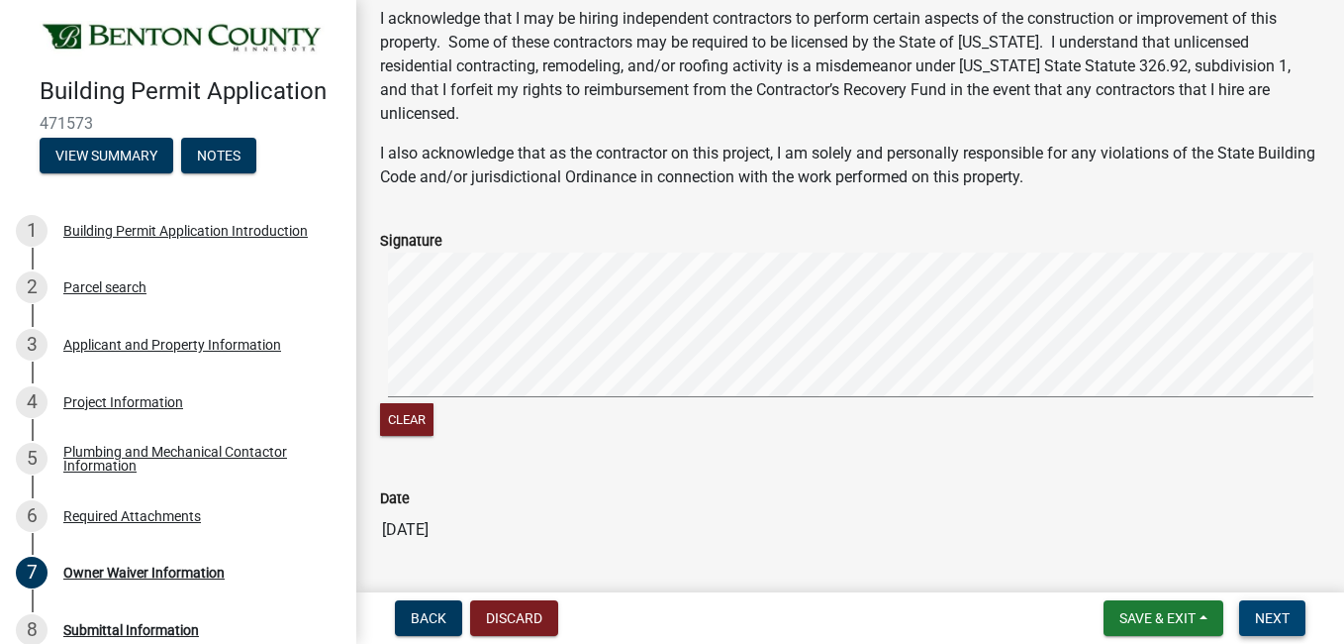
scroll to position [516, 0]
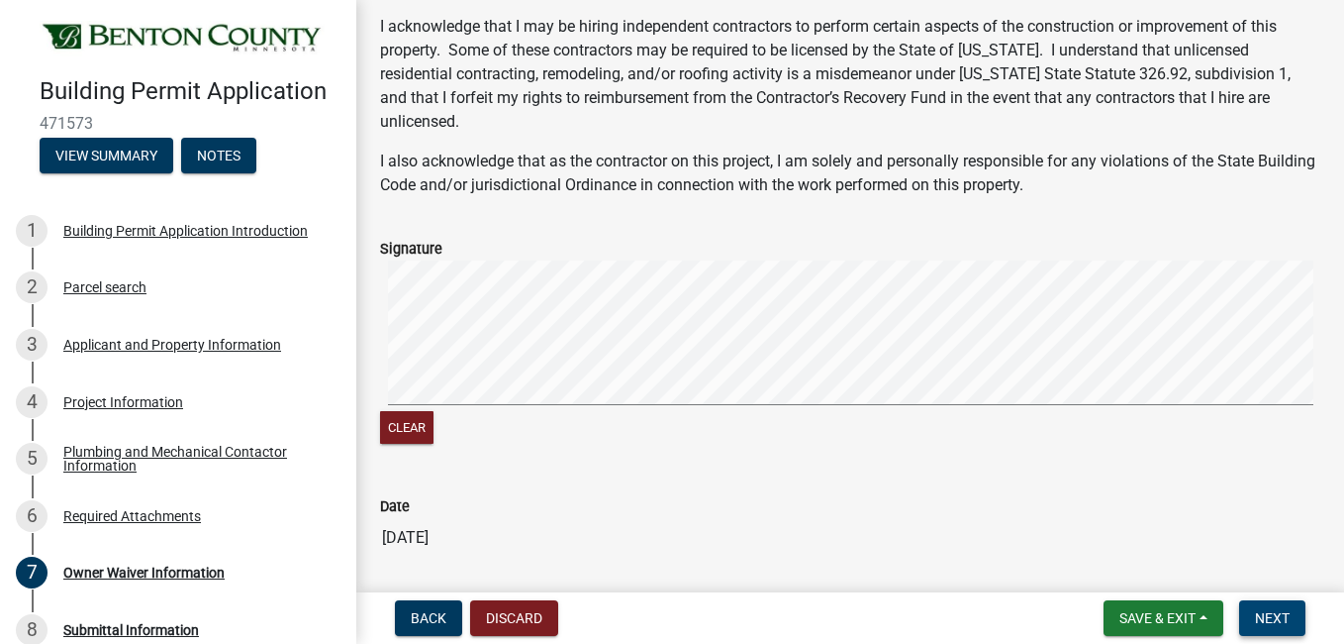
click at [1281, 620] on span "Next" at bounding box center [1272, 618] width 35 height 16
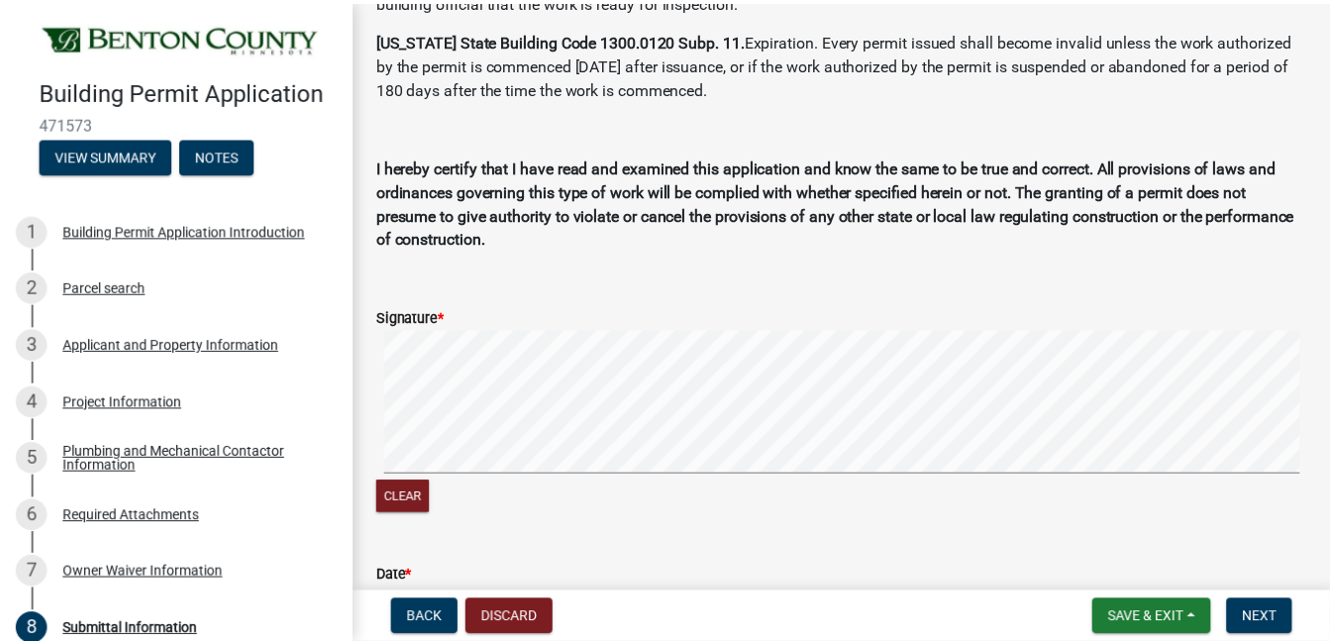
scroll to position [0, 0]
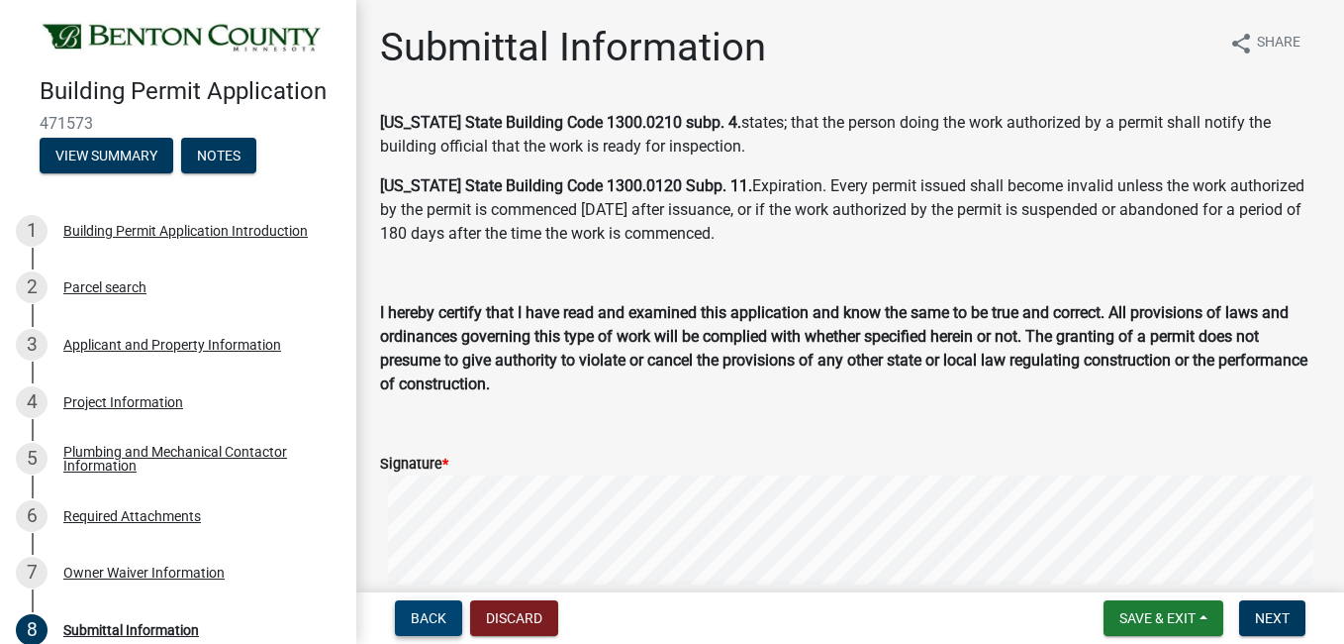
click at [427, 616] on span "Back" at bounding box center [429, 618] width 36 height 16
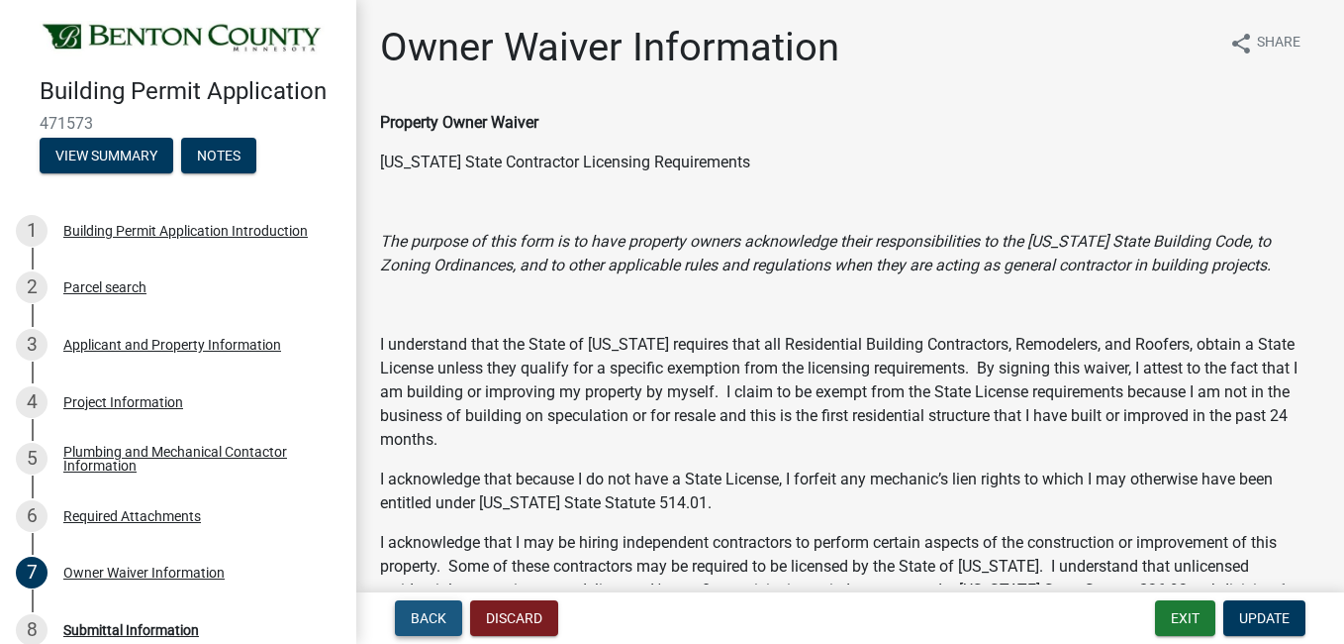
click at [427, 616] on span "Back" at bounding box center [429, 618] width 36 height 16
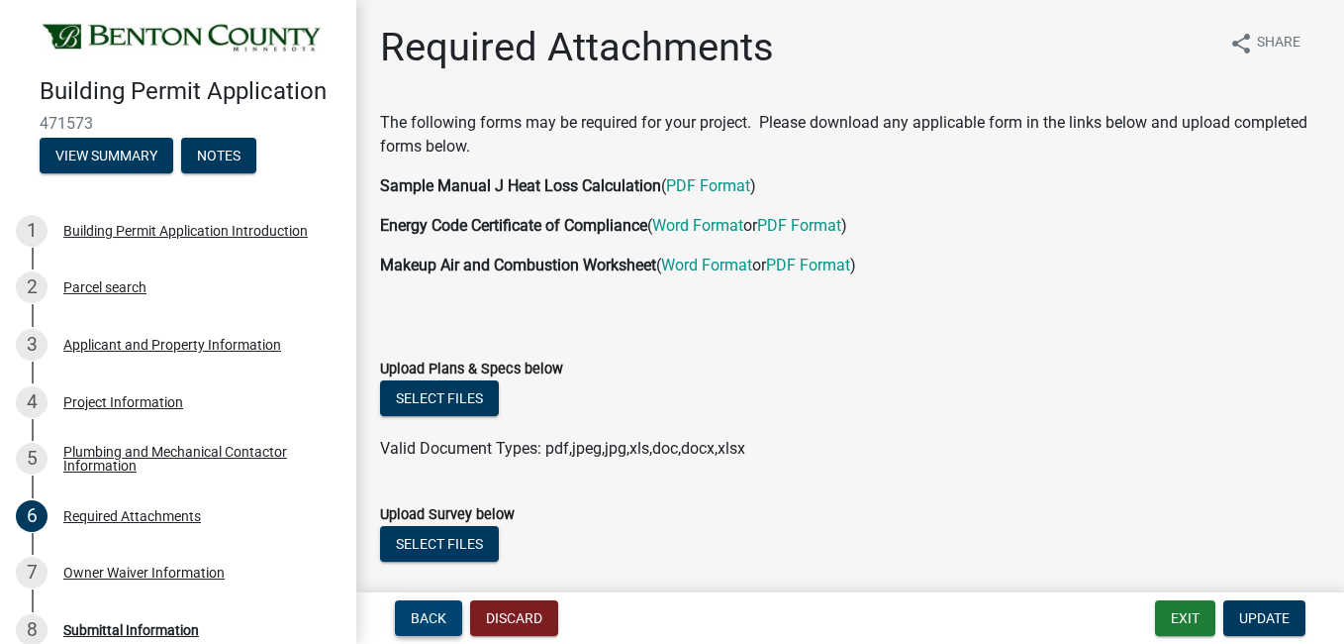
click at [427, 616] on span "Back" at bounding box center [429, 618] width 36 height 16
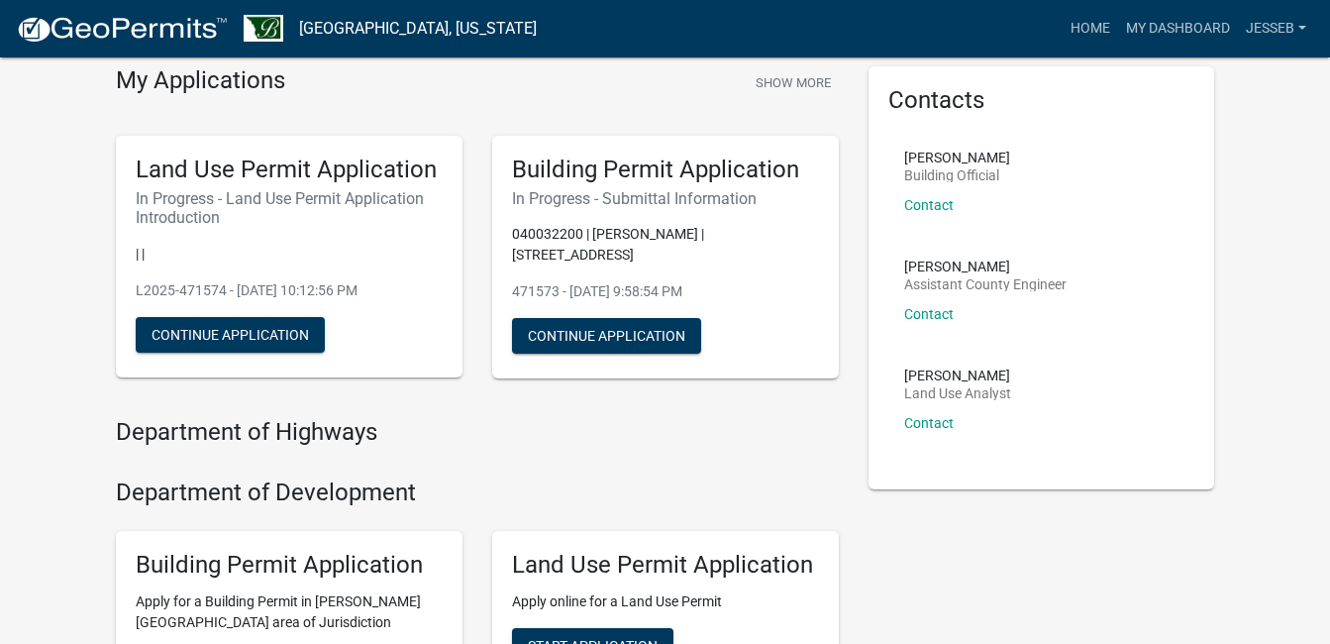
scroll to position [79, 0]
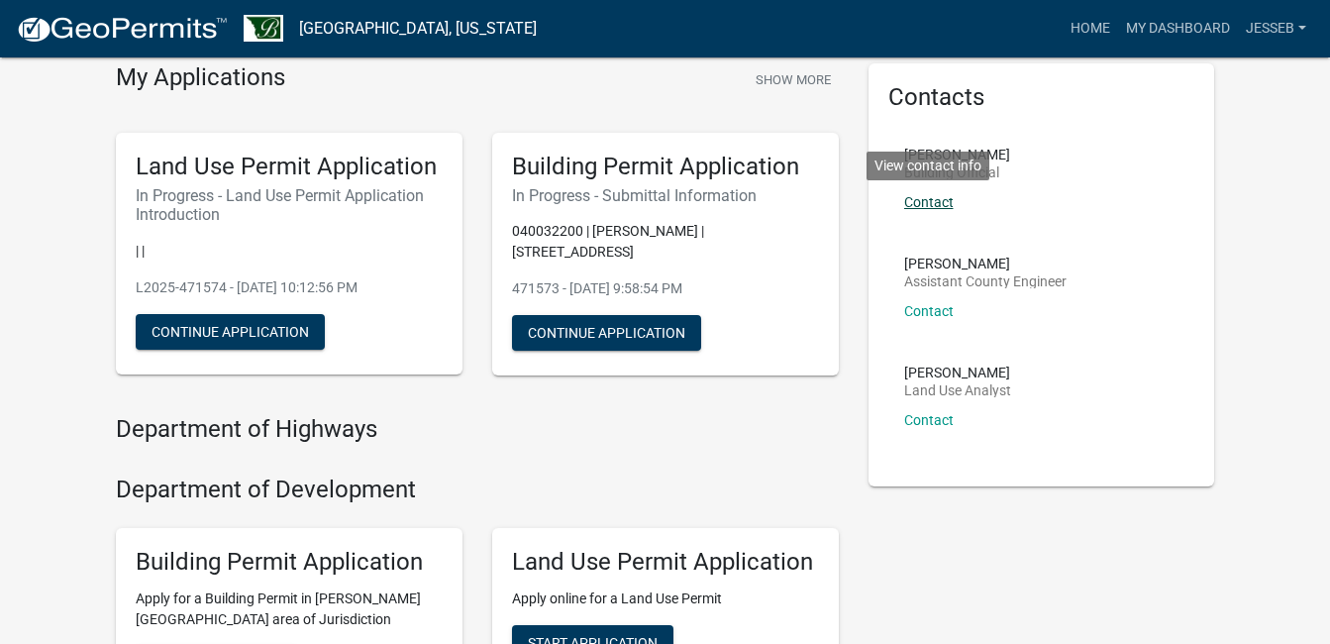
click at [944, 200] on link "Contact" at bounding box center [929, 202] width 50 height 16
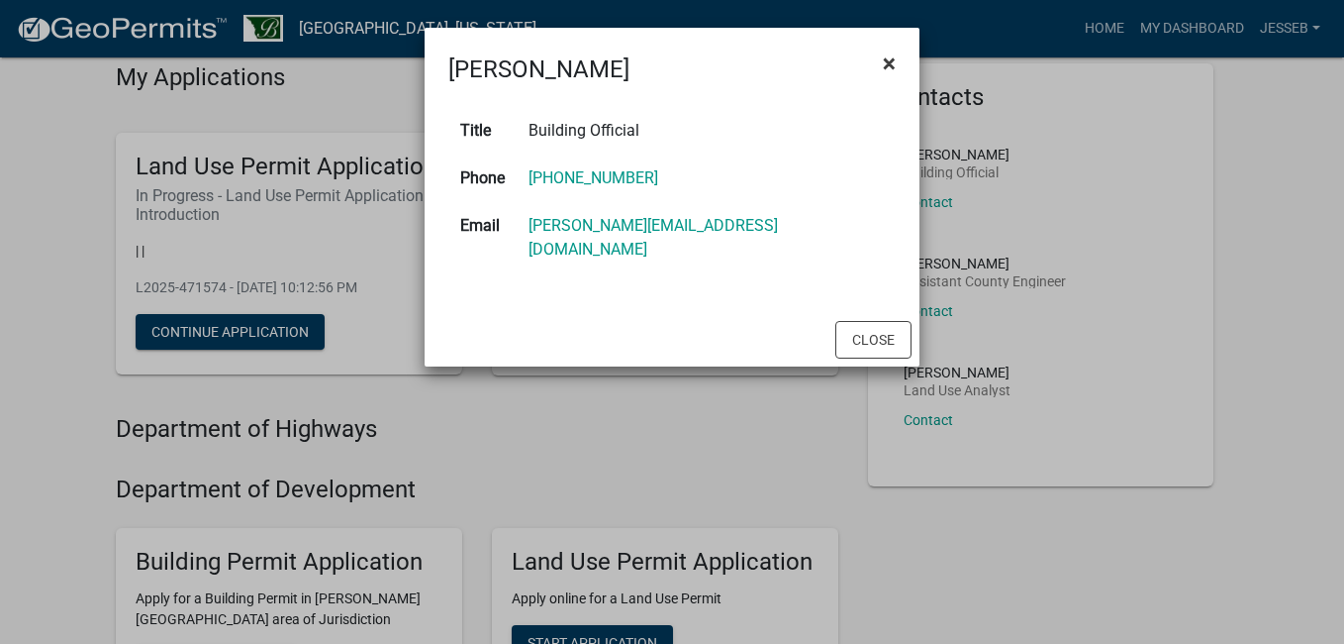
click at [893, 57] on span "×" at bounding box center [889, 64] width 13 height 28
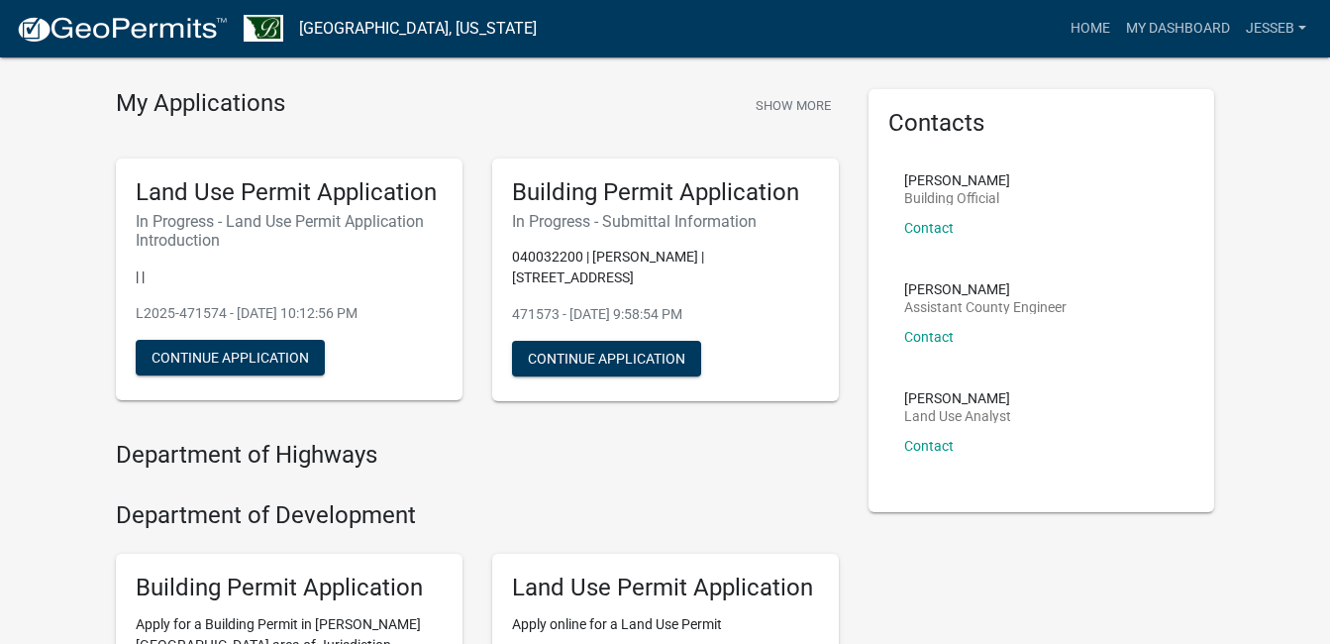
scroll to position [0, 0]
